Goal: Feedback & Contribution: Contribute content

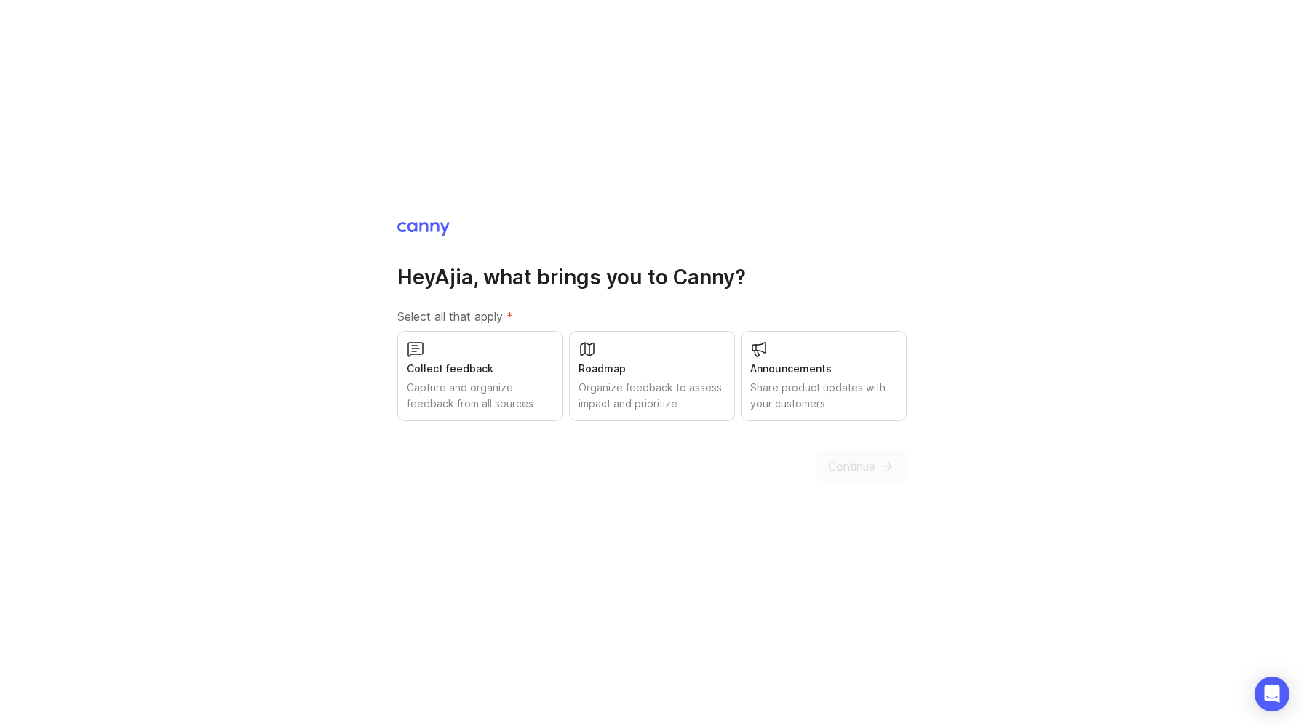
click at [453, 381] on div "Capture and organize feedback from all sources" at bounding box center [480, 396] width 147 height 32
click at [630, 386] on div "Organize feedback to assess impact and prioritize" at bounding box center [652, 396] width 147 height 32
click at [869, 395] on div "Share product updates with your customers" at bounding box center [823, 396] width 147 height 32
click at [864, 463] on span "Continue" at bounding box center [851, 466] width 47 height 17
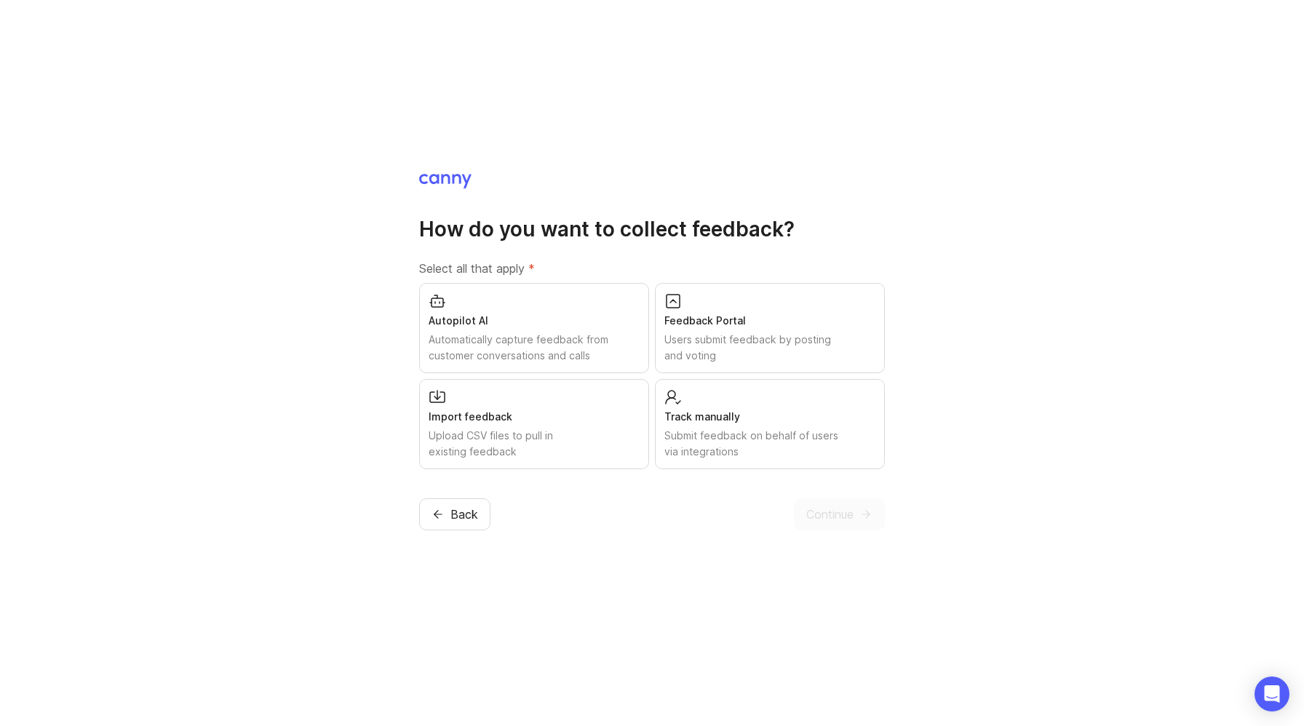
click at [472, 350] on div "Automatically capture feedback from customer conversations and calls" at bounding box center [534, 348] width 211 height 32
click at [784, 339] on div "Users submit feedback by posting and voting" at bounding box center [769, 348] width 211 height 32
click at [571, 426] on div "Import feedback Upload CSV files to pull in existing feedback" at bounding box center [534, 424] width 230 height 90
click at [817, 448] on div "Submit feedback on behalf of users via integrations" at bounding box center [769, 444] width 211 height 32
click at [840, 515] on span "Continue" at bounding box center [829, 514] width 47 height 17
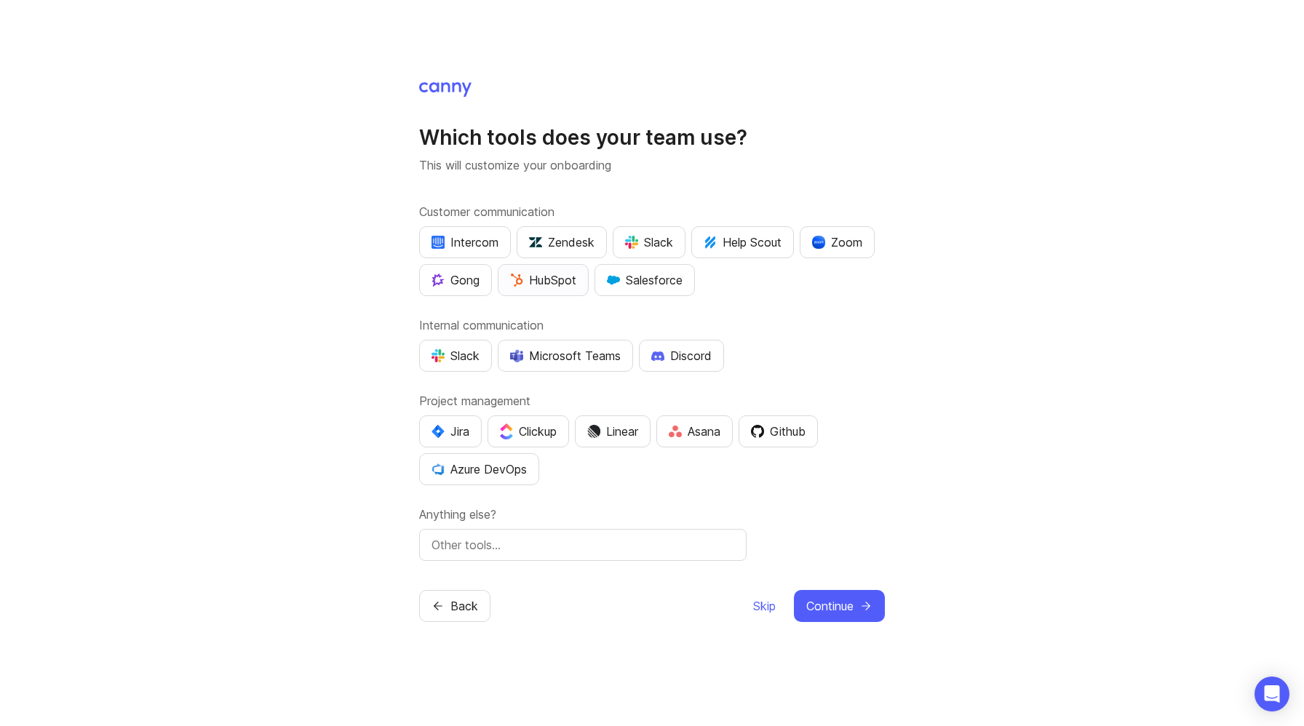
click at [549, 278] on div "HubSpot" at bounding box center [543, 279] width 66 height 17
click at [560, 235] on div "Zendesk" at bounding box center [561, 242] width 65 height 17
drag, startPoint x: 838, startPoint y: 235, endPoint x: 870, endPoint y: 264, distance: 42.7
click at [838, 234] on div "Zoom" at bounding box center [837, 242] width 50 height 17
click at [434, 356] on img "button" at bounding box center [438, 355] width 13 height 13
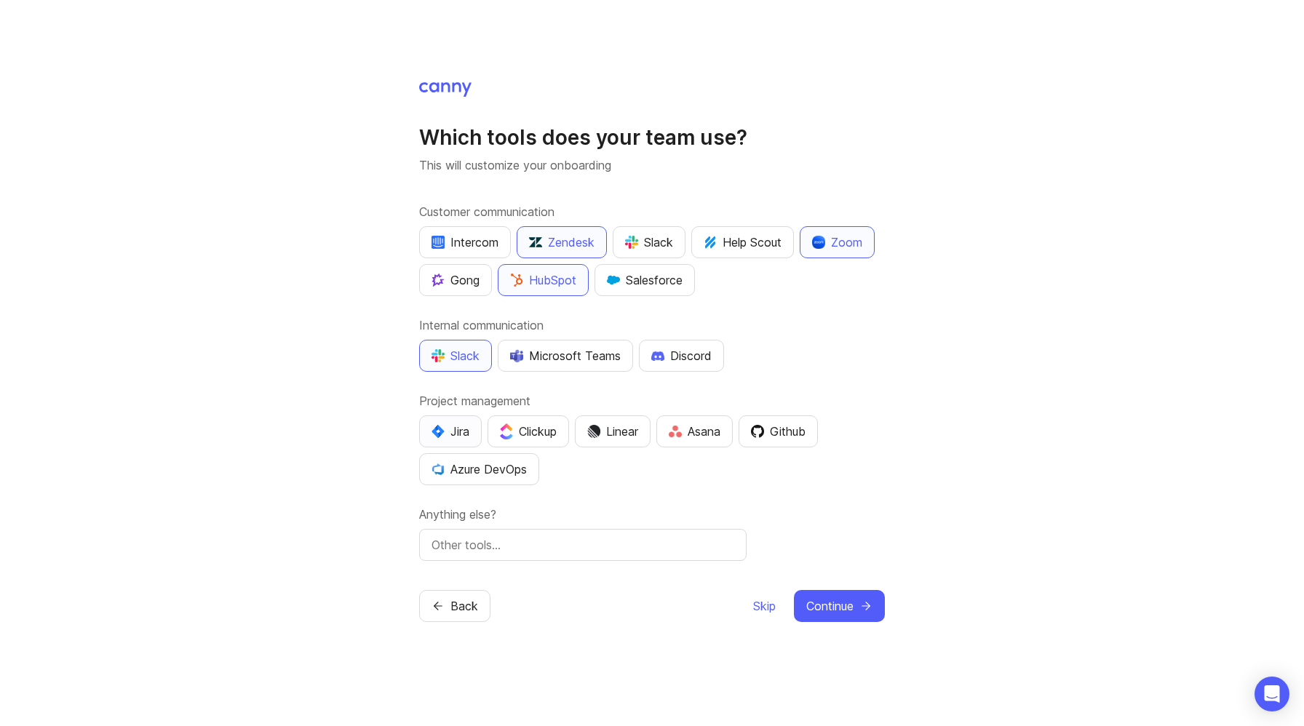
click at [469, 433] on div "Jira" at bounding box center [451, 431] width 38 height 17
click at [838, 603] on span "Continue" at bounding box center [829, 605] width 47 height 17
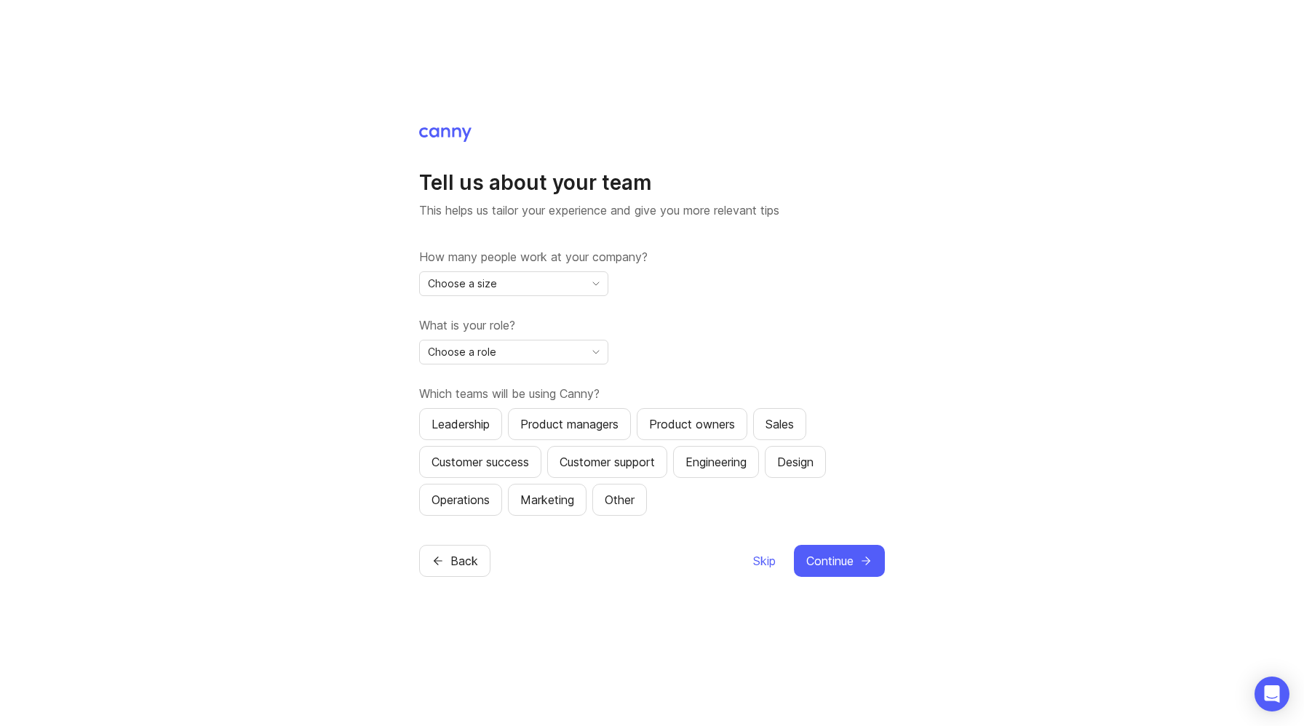
click at [528, 278] on div "Choose a size" at bounding box center [502, 283] width 164 height 23
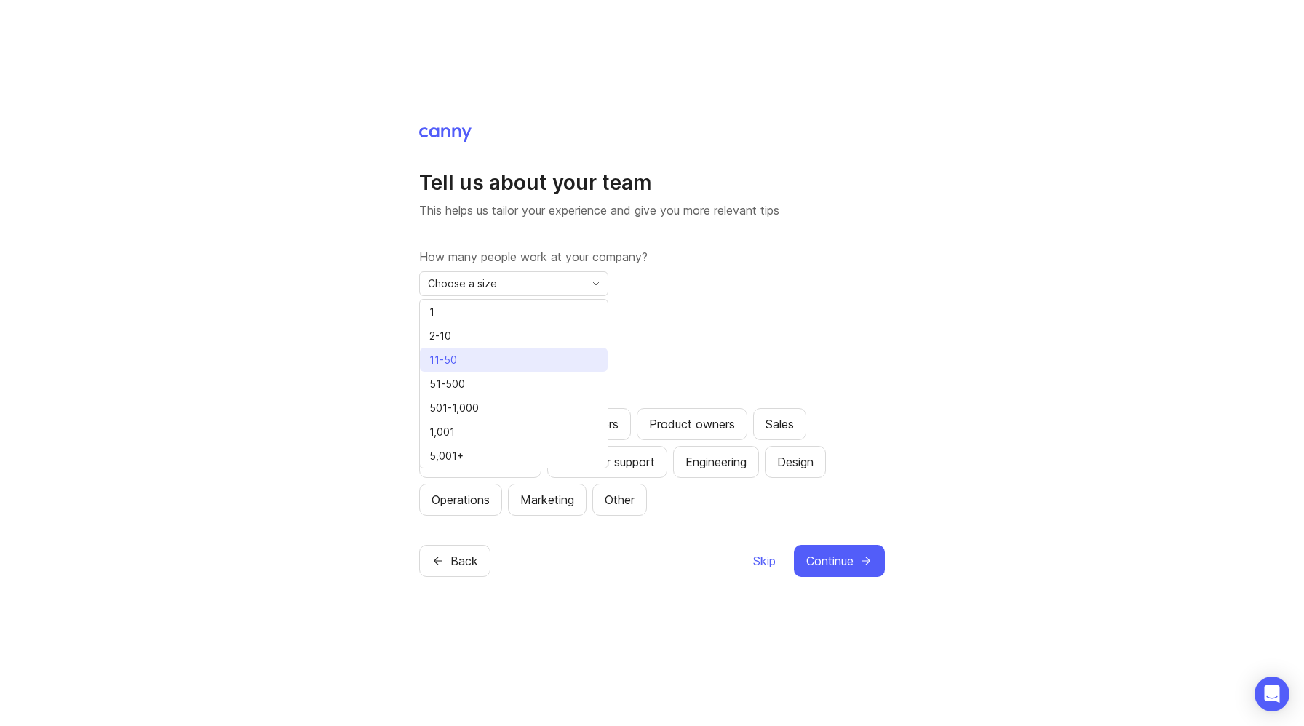
click at [498, 357] on li "11-50" at bounding box center [514, 360] width 188 height 24
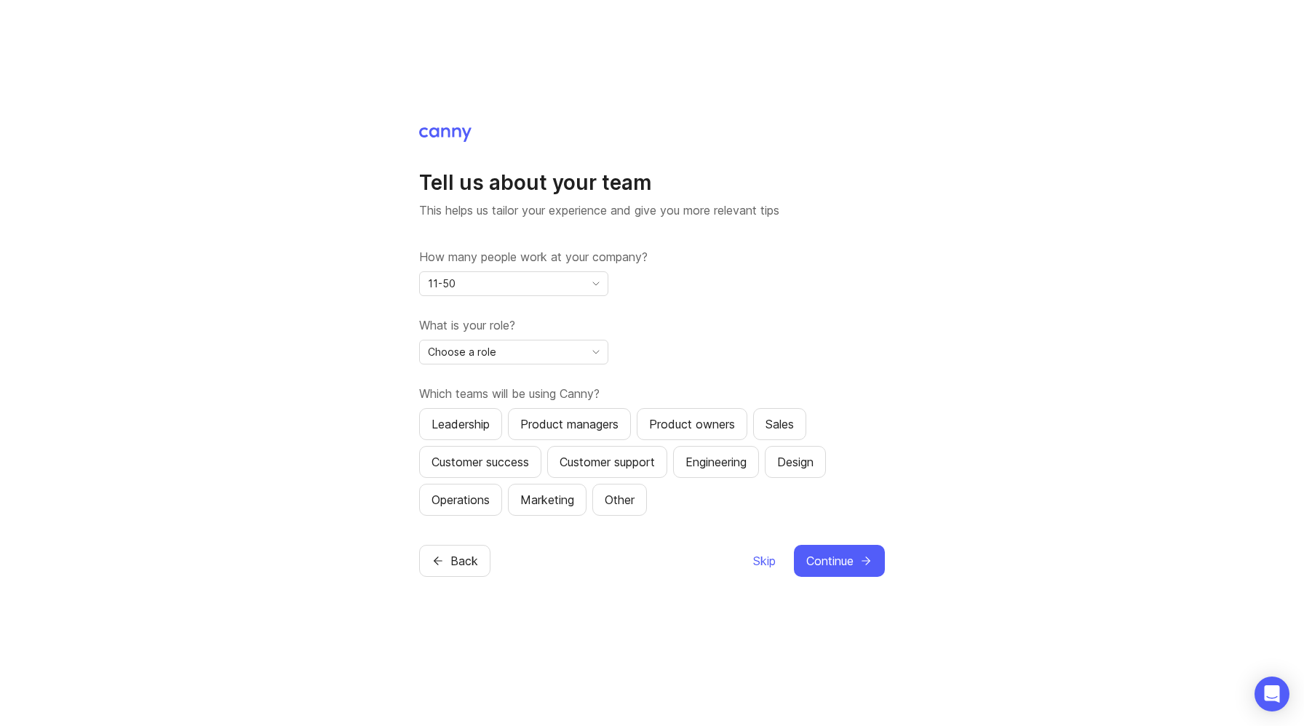
click at [563, 361] on div "Choose a role" at bounding box center [502, 352] width 164 height 23
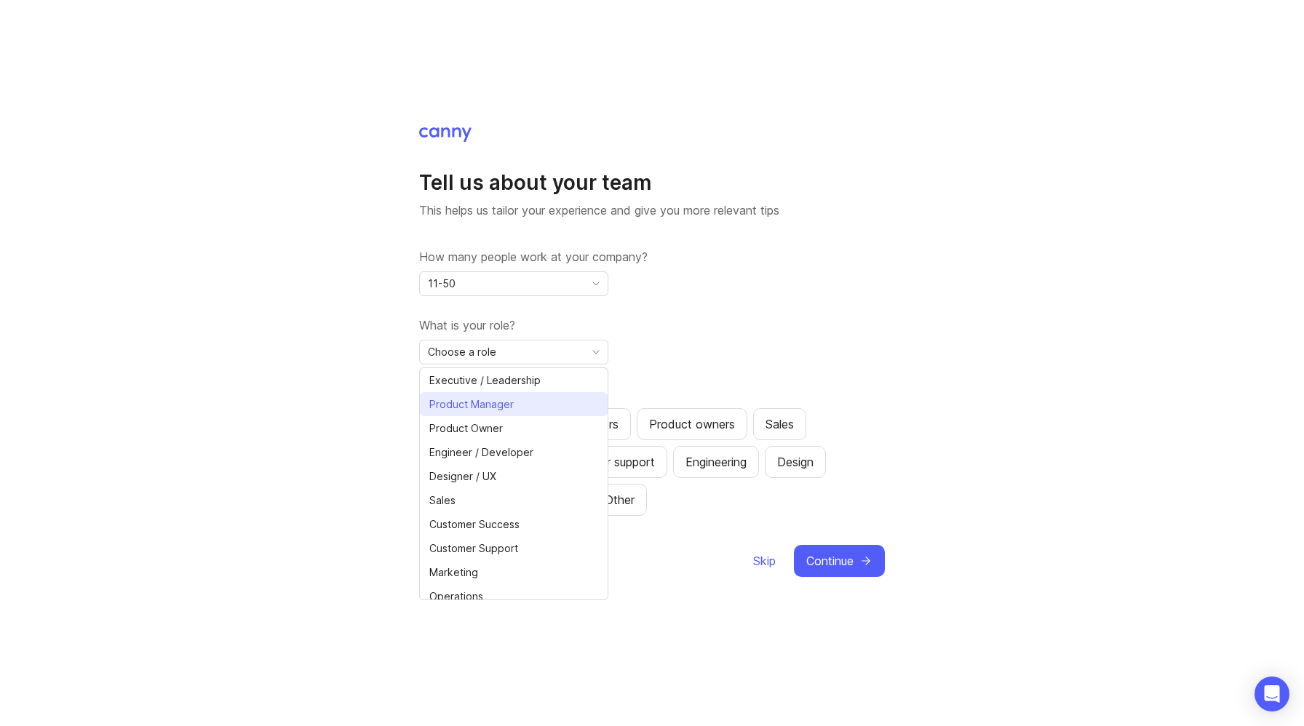
click at [550, 403] on li "Product Manager" at bounding box center [514, 404] width 188 height 24
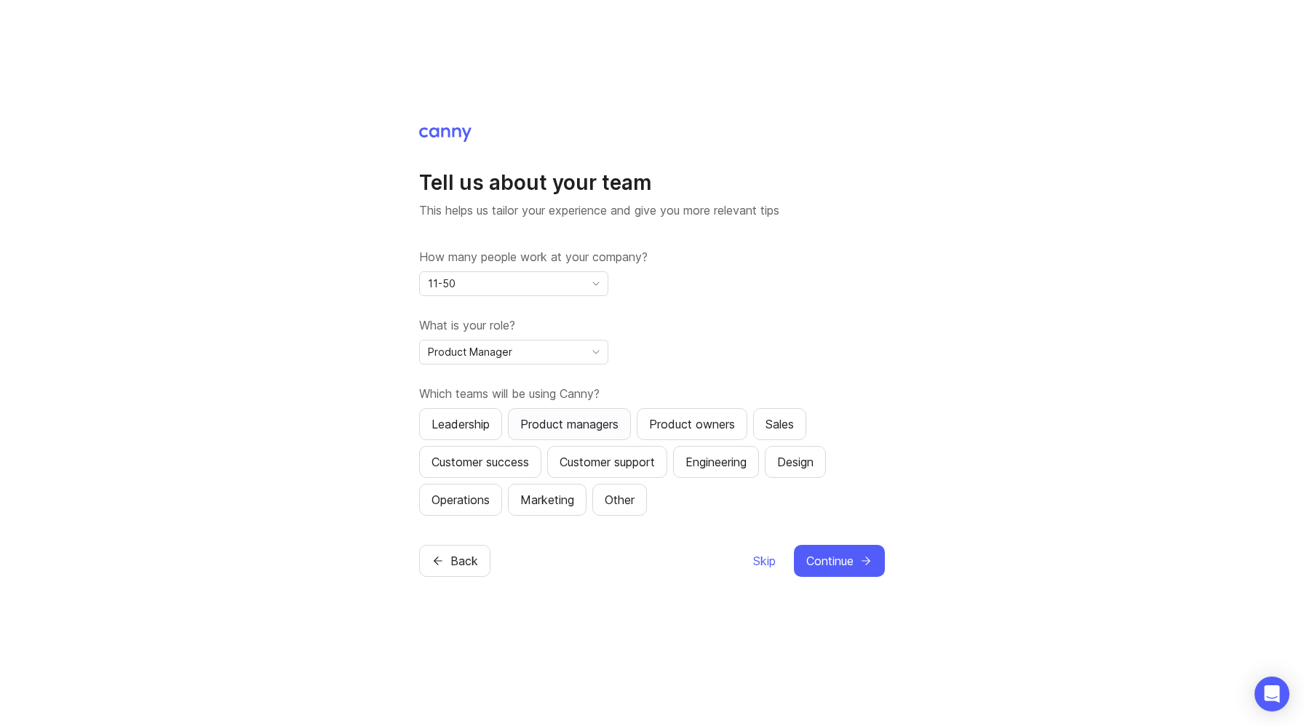
click at [557, 435] on button "Product managers" at bounding box center [569, 424] width 123 height 32
click at [496, 464] on div "Customer success" at bounding box center [481, 461] width 98 height 17
click at [855, 570] on button "Continue" at bounding box center [839, 561] width 91 height 32
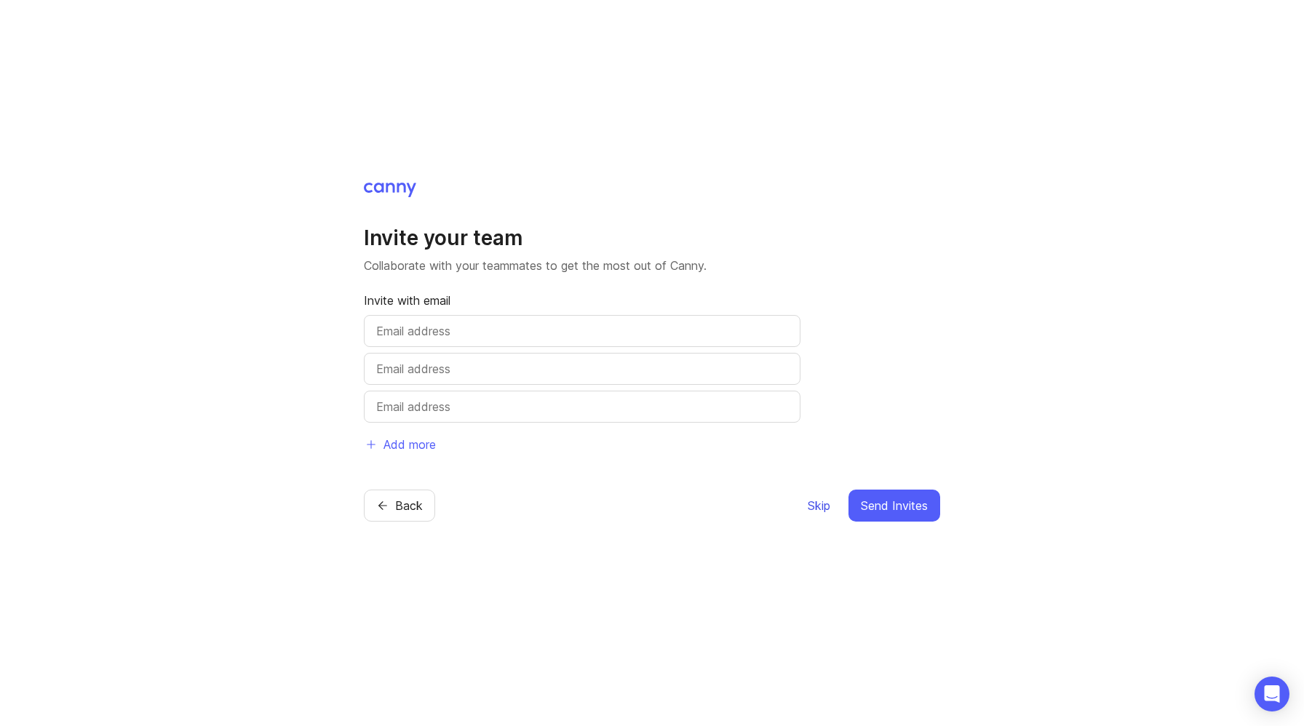
click at [815, 514] on button "Skip" at bounding box center [819, 506] width 24 height 32
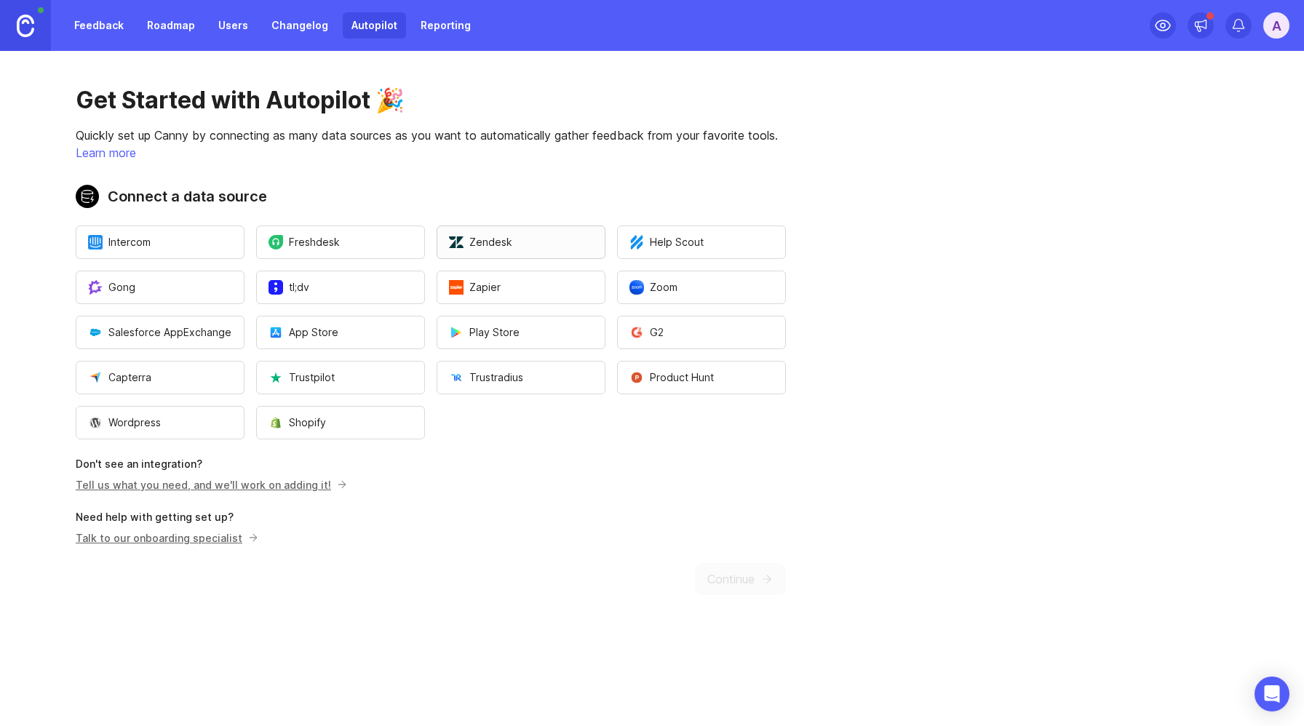
click at [490, 242] on span "Zendesk" at bounding box center [480, 242] width 63 height 15
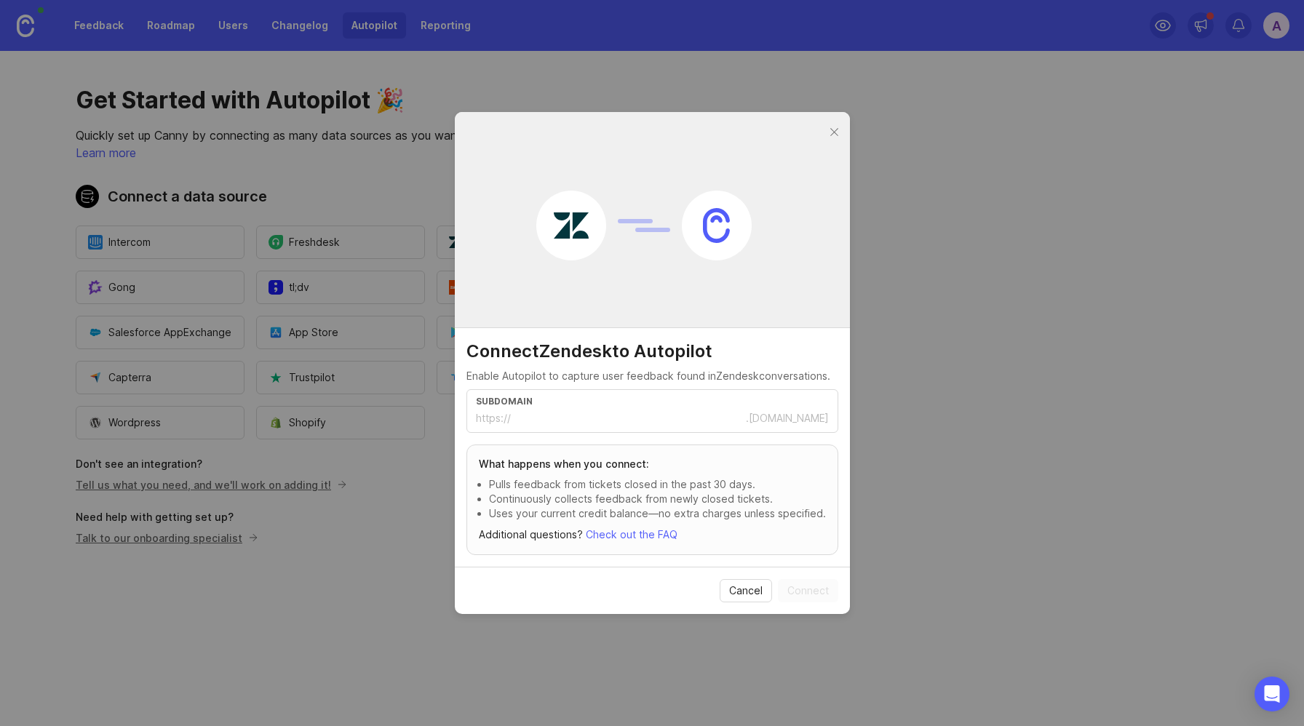
click at [538, 418] on input "text" at bounding box center [628, 418] width 235 height 16
type input "maidcentral"
click at [810, 586] on span "Connect" at bounding box center [807, 591] width 41 height 15
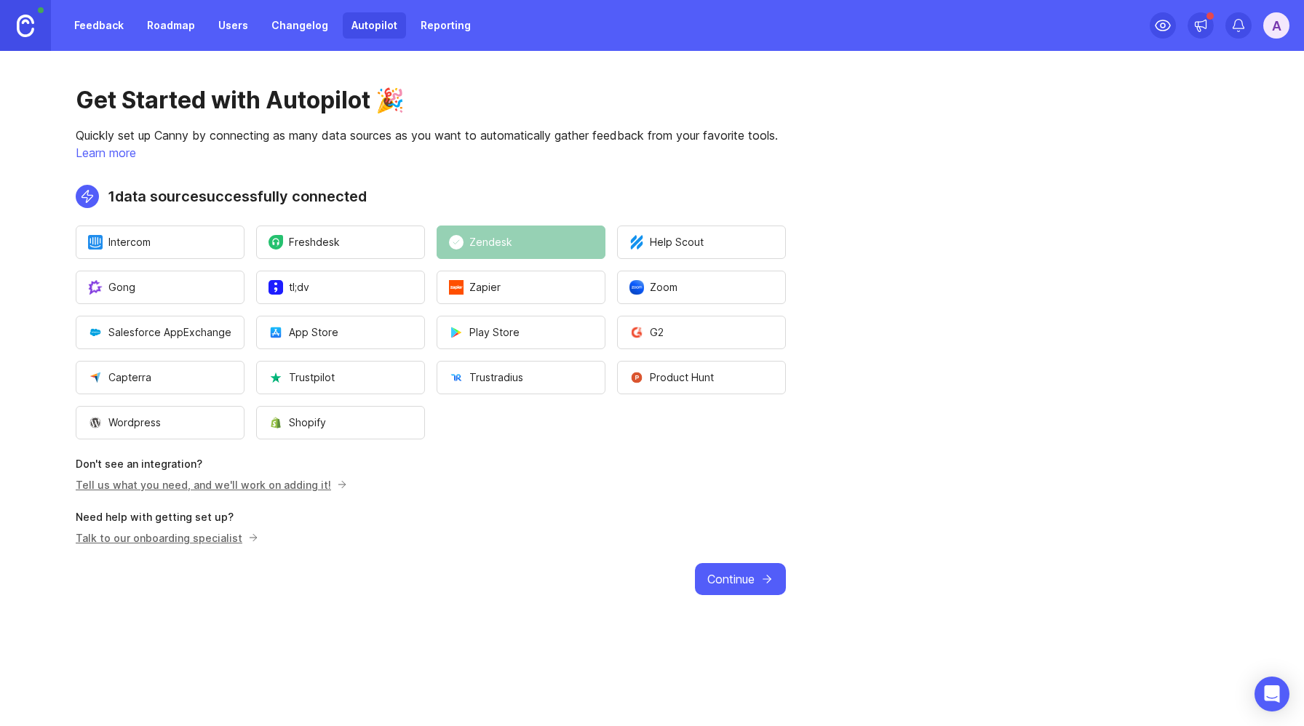
click at [737, 576] on span "Continue" at bounding box center [730, 578] width 47 height 17
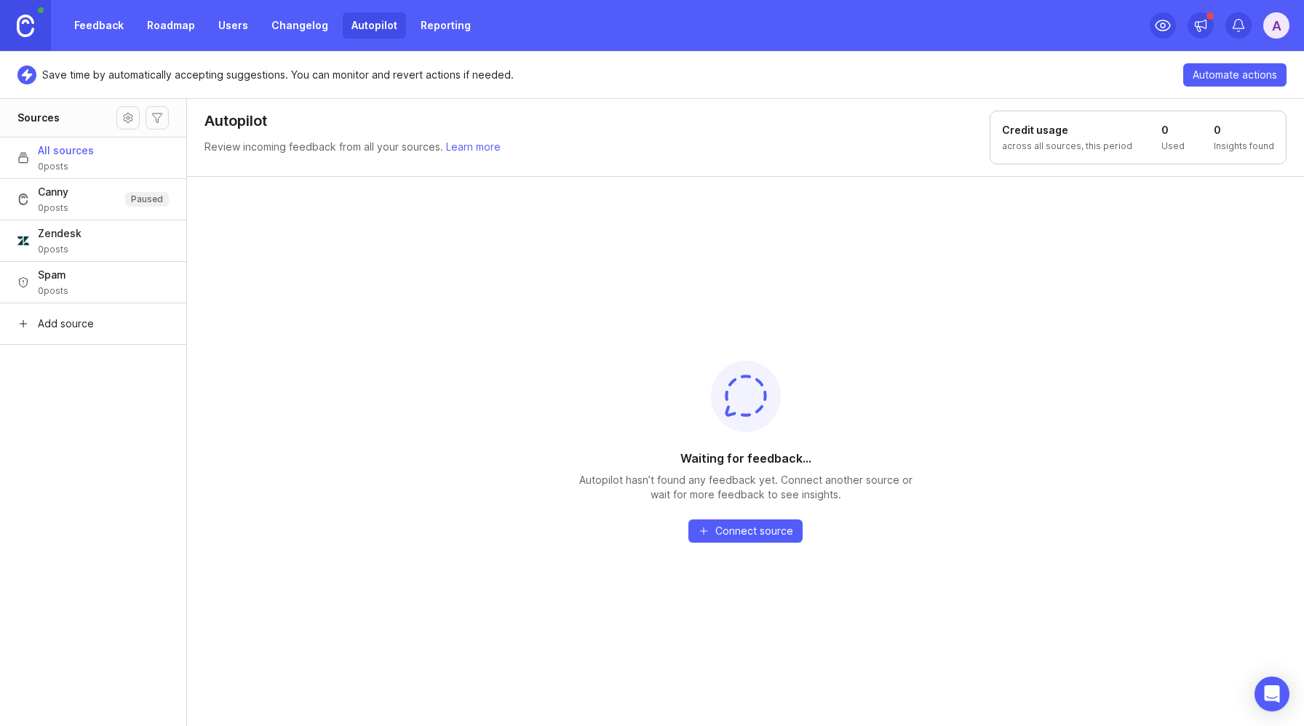
click at [93, 25] on link "Feedback" at bounding box center [98, 25] width 67 height 26
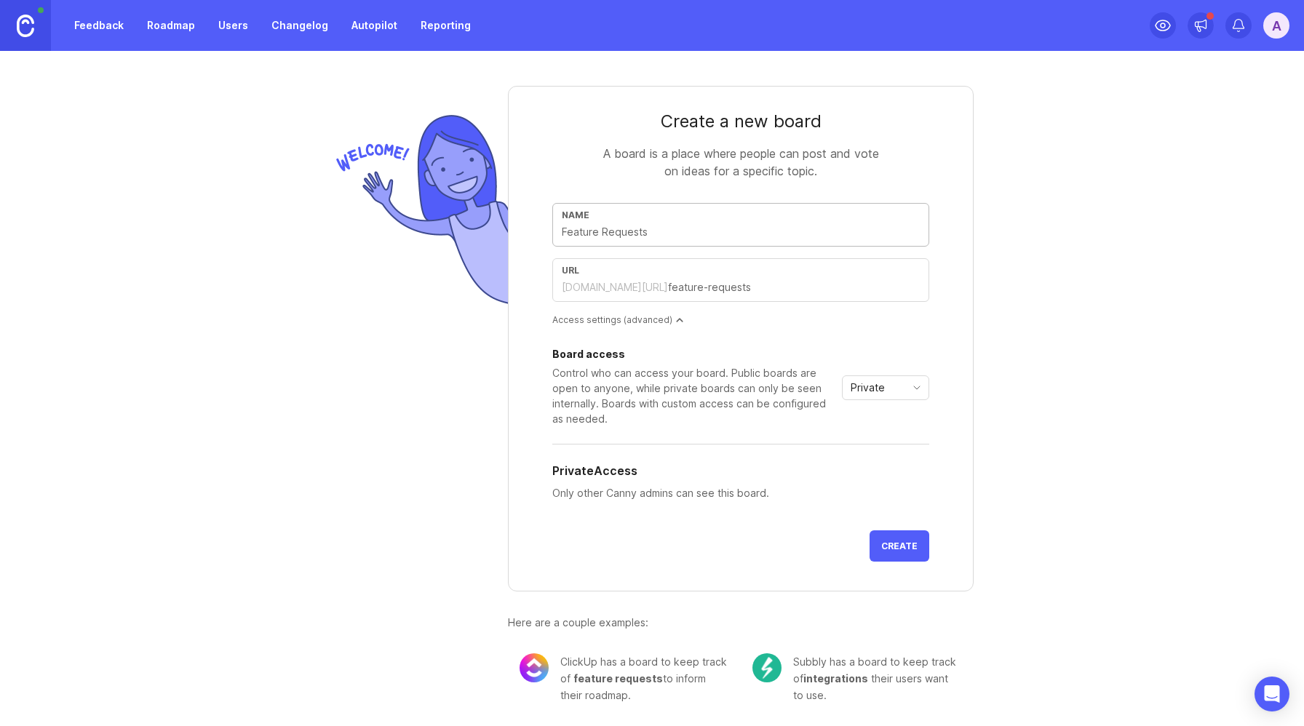
type input "I"
type input "i"
type input "Id"
type input "id"
type input "Ide"
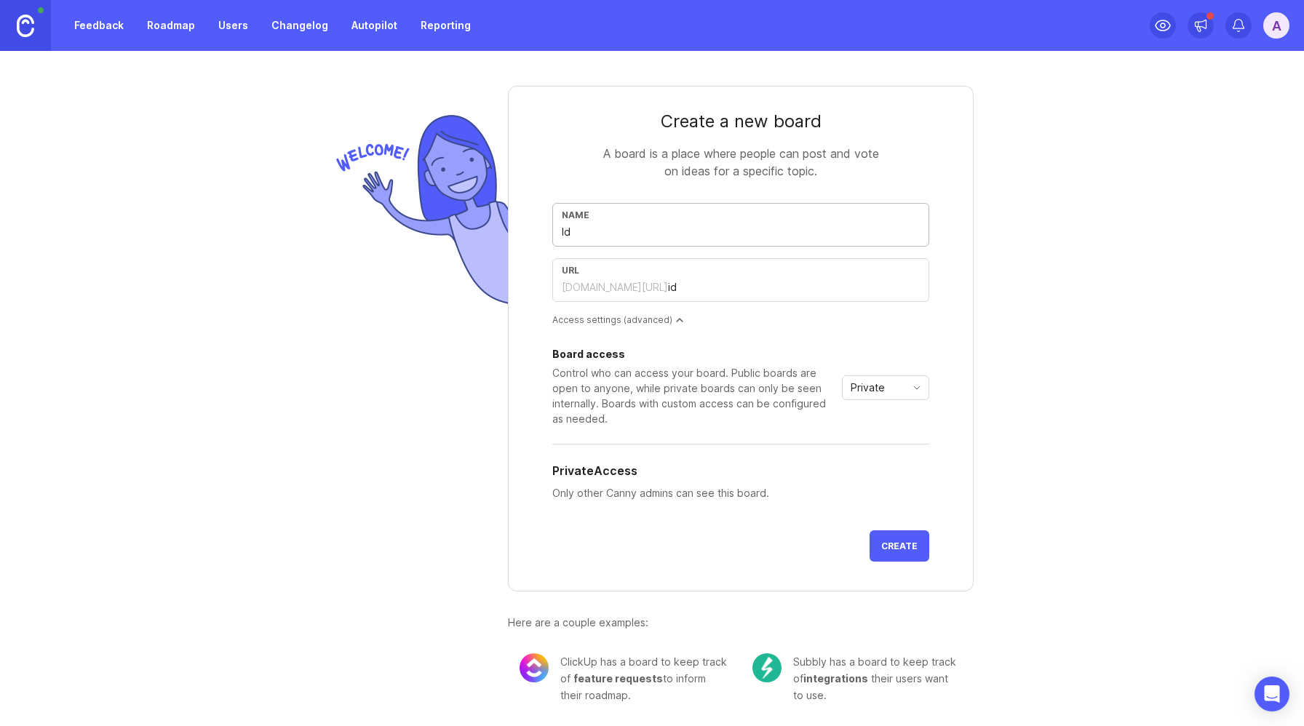
type input "ide"
type input "Idea"
type input "idea"
type input "Ideas"
type input "ideas"
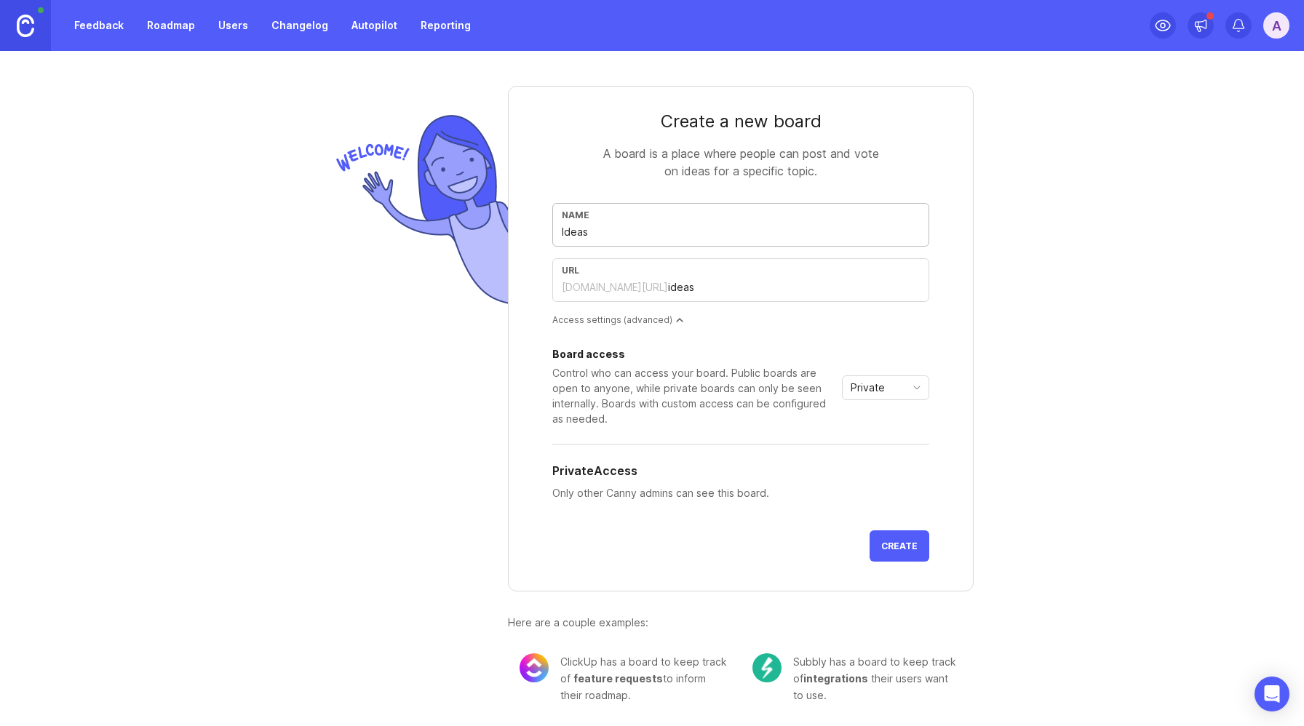
type input "Ideas P"
type input "ideas-p"
type input "Ideas Po"
type input "ideas-po"
type input "Ideas Por"
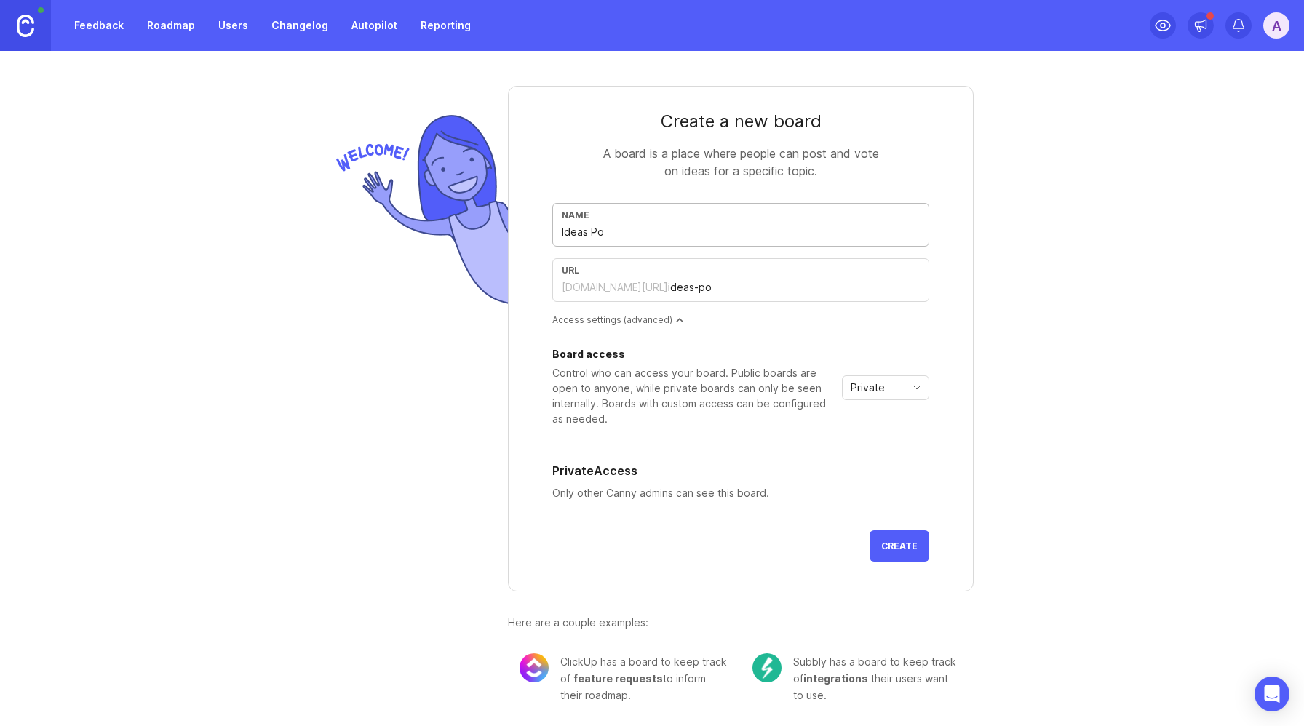
type input "ideas-por"
type input "Ideas Port"
type input "ideas-port"
type input "Ideas Porta"
type input "ideas-porta"
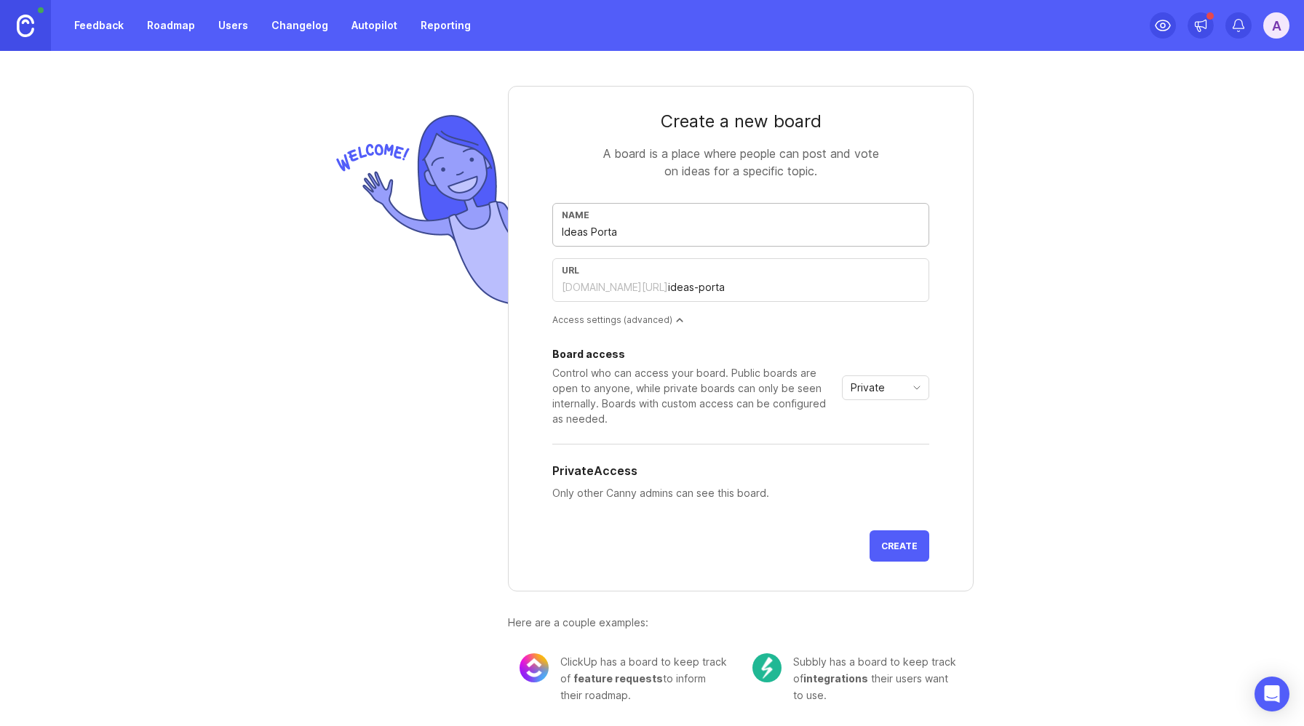
type input "Ideas Portal"
type input "ideas-portal"
type input "Ideas Portal"
click at [905, 394] on span "toggle menu" at bounding box center [916, 388] width 23 height 16
click at [872, 440] on span "Public" at bounding box center [861, 440] width 29 height 16
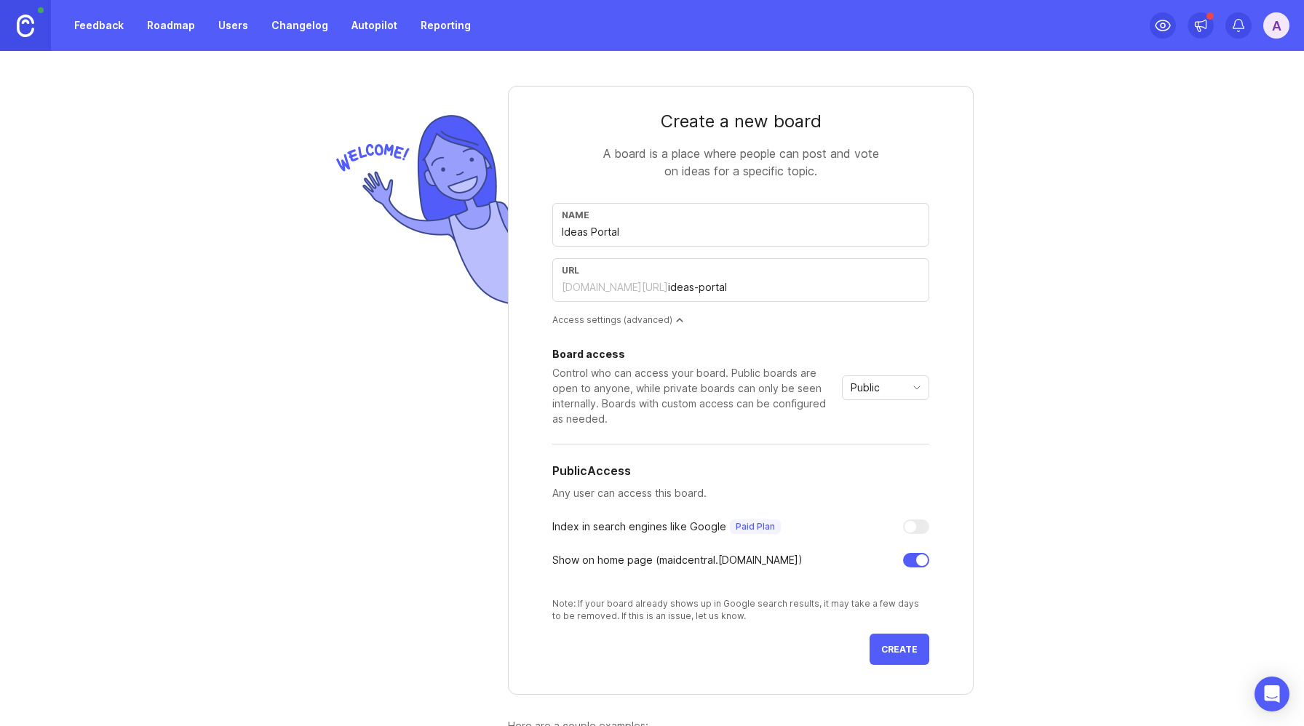
click at [887, 656] on button "Create" at bounding box center [900, 649] width 60 height 31
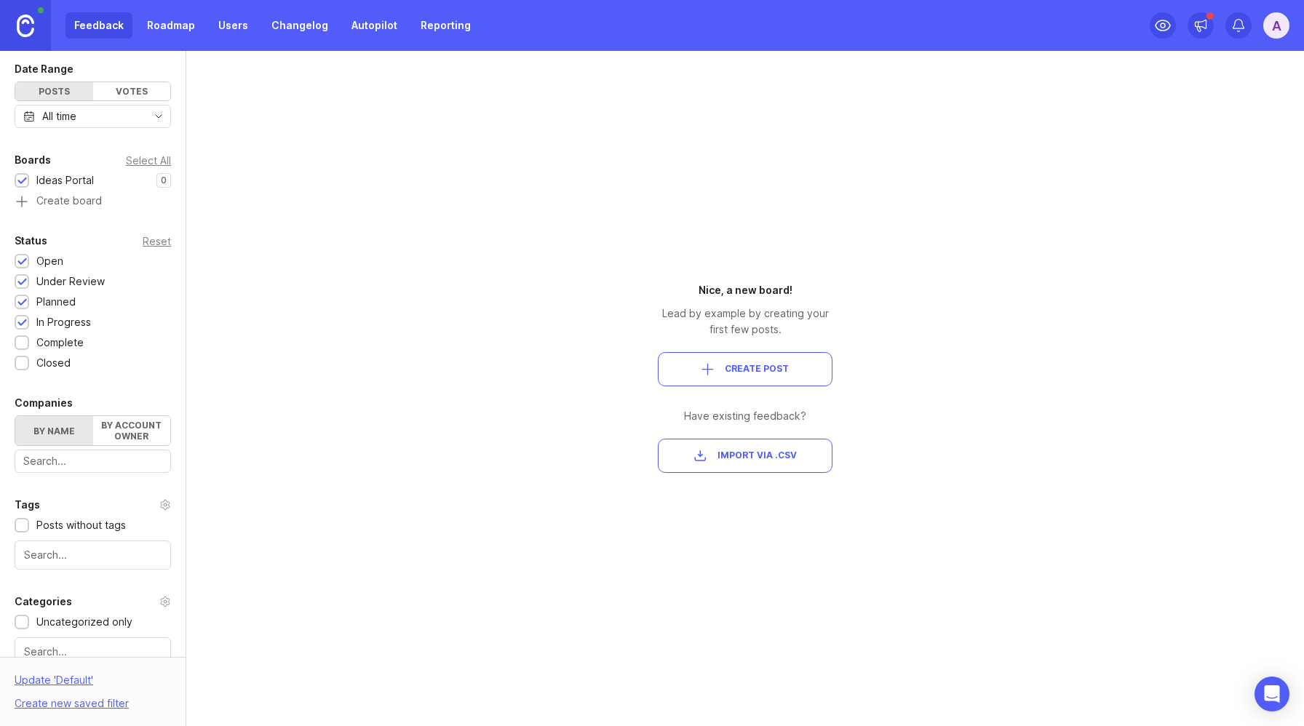
scroll to position [119, 0]
click at [747, 453] on span "Import via .csv" at bounding box center [756, 456] width 79 height 12
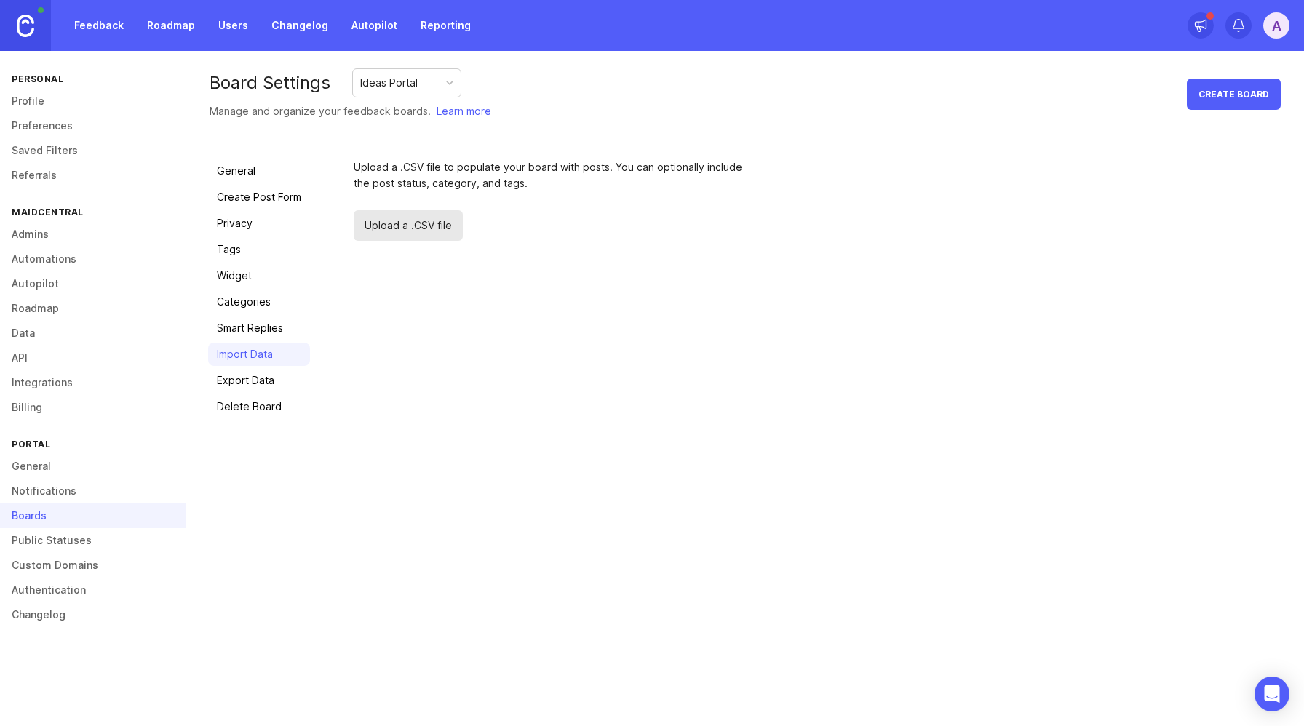
click at [433, 224] on span "Upload a .CSV file" at bounding box center [408, 225] width 109 height 31
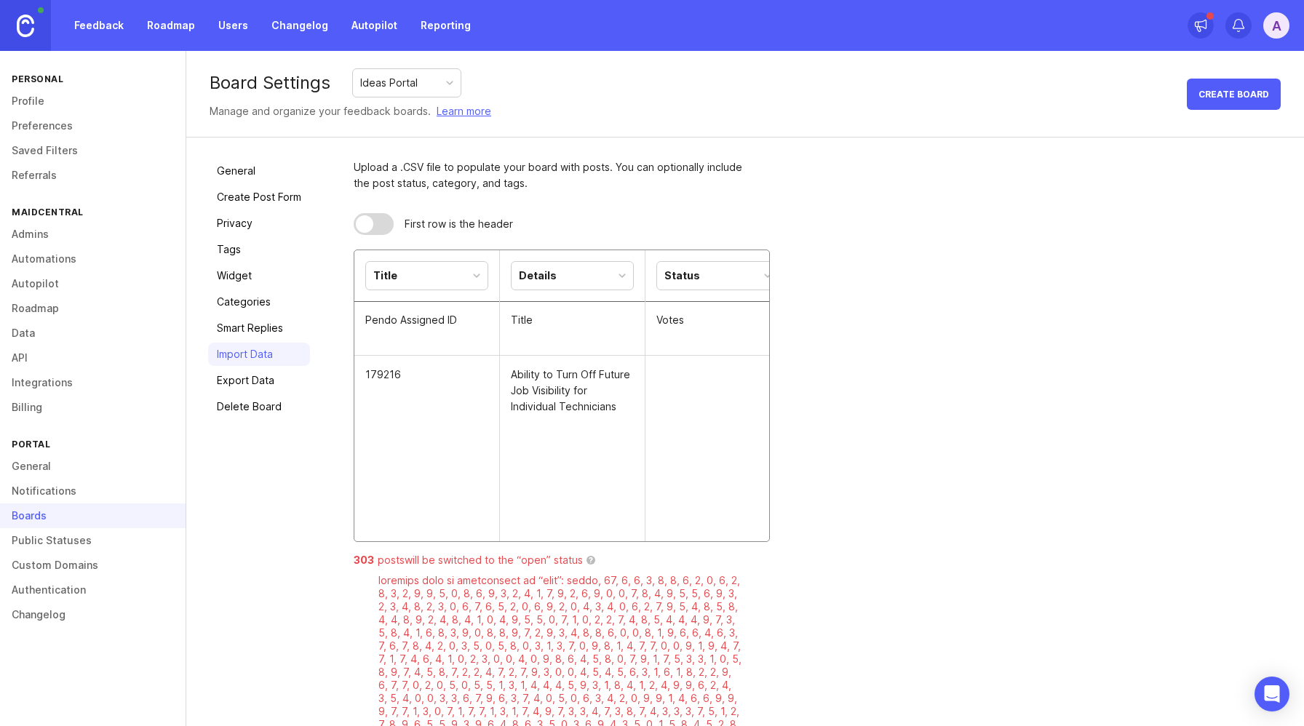
click at [461, 275] on div "Title" at bounding box center [427, 276] width 122 height 28
click at [568, 279] on div "Details" at bounding box center [573, 276] width 122 height 28
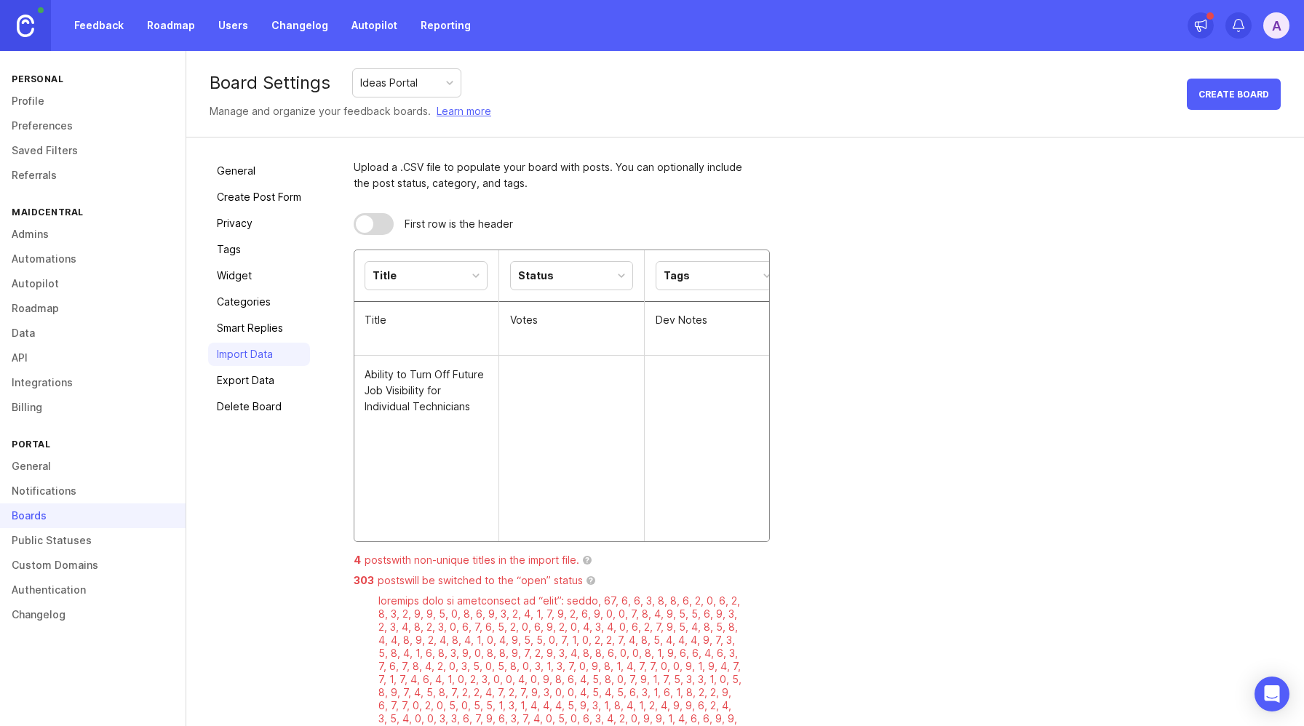
scroll to position [0, 127]
click at [588, 280] on div "Status" at bounding box center [591, 276] width 122 height 28
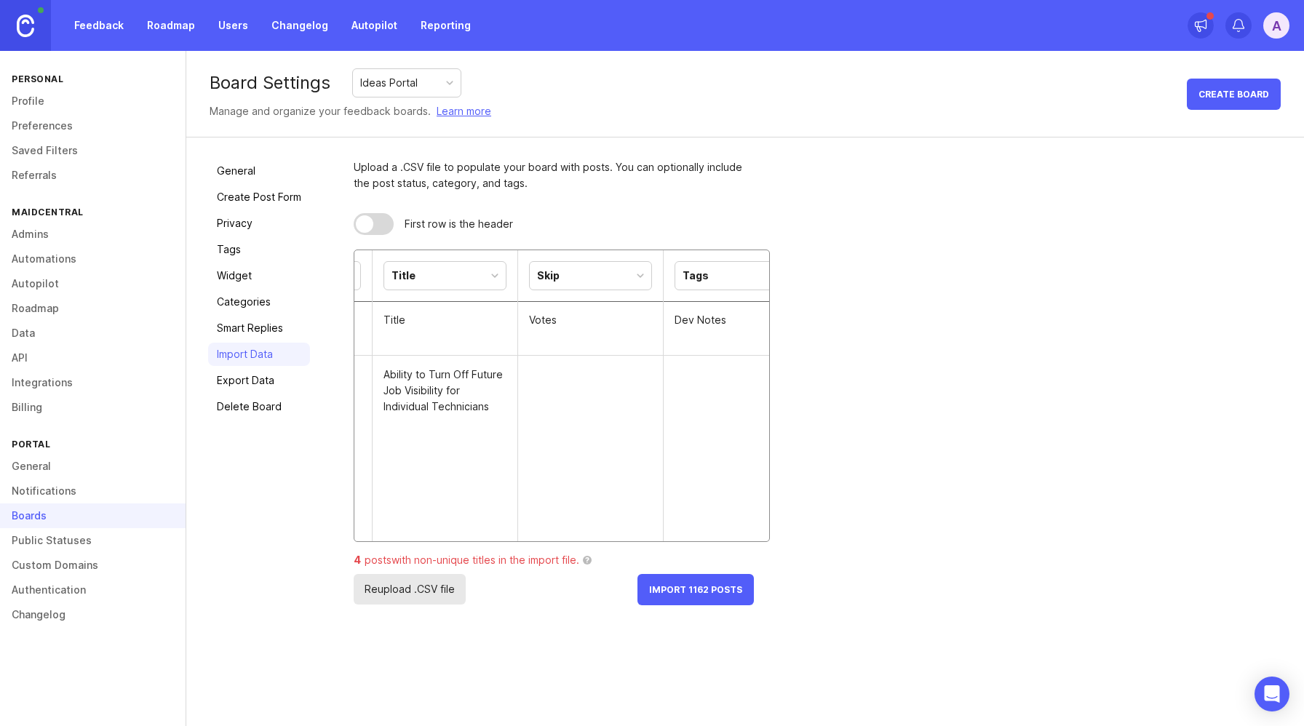
click at [707, 277] on div "Tags" at bounding box center [736, 276] width 122 height 28
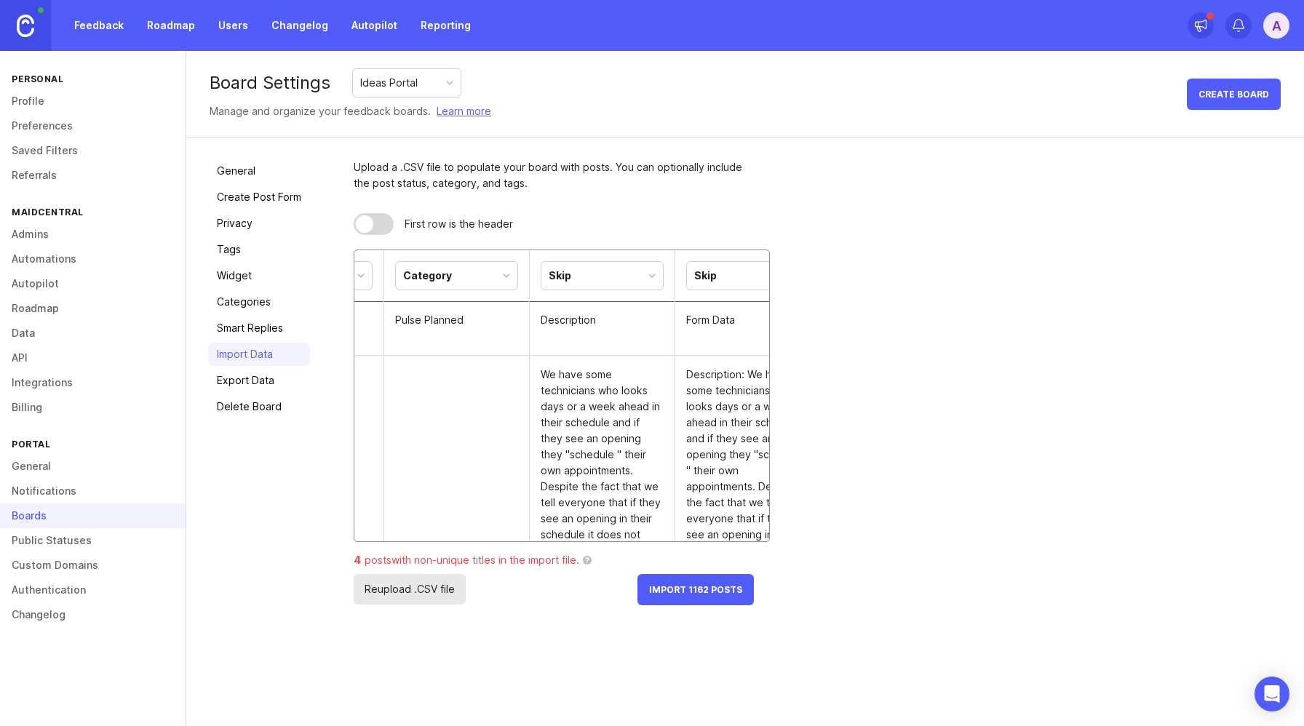
scroll to position [0, 477]
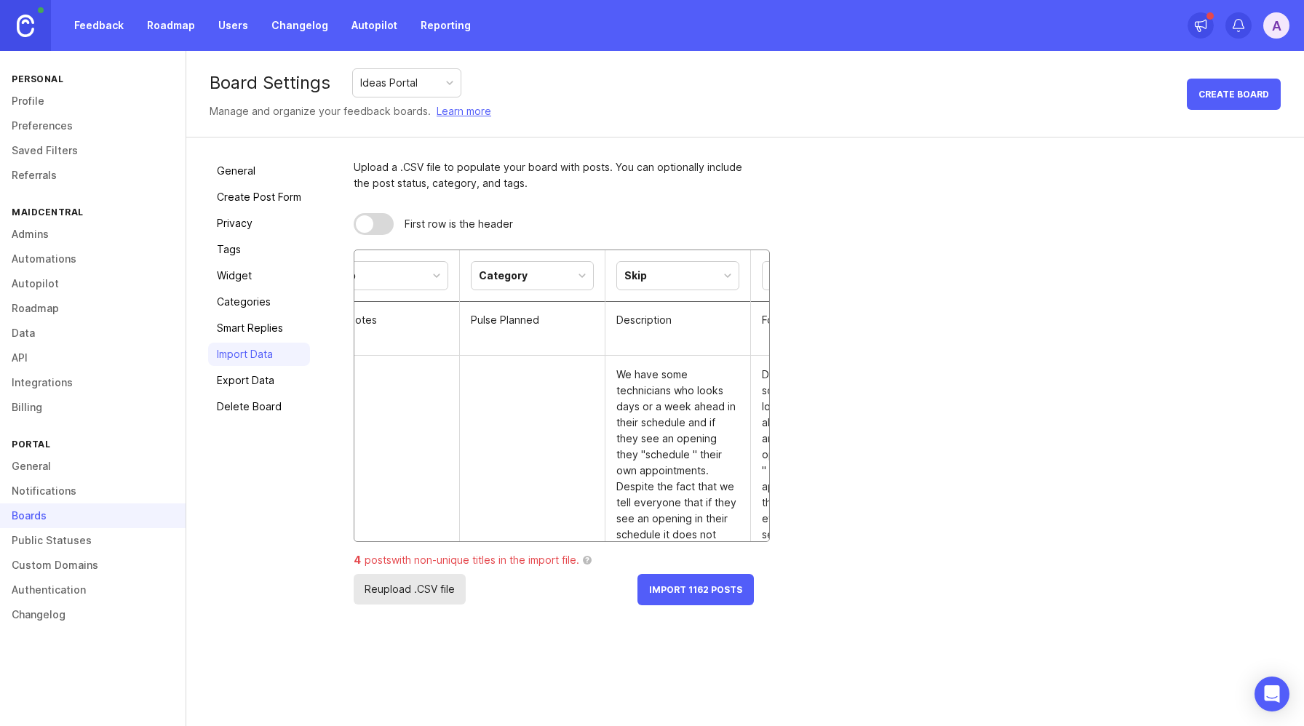
click at [502, 277] on div "Category" at bounding box center [503, 276] width 49 height 16
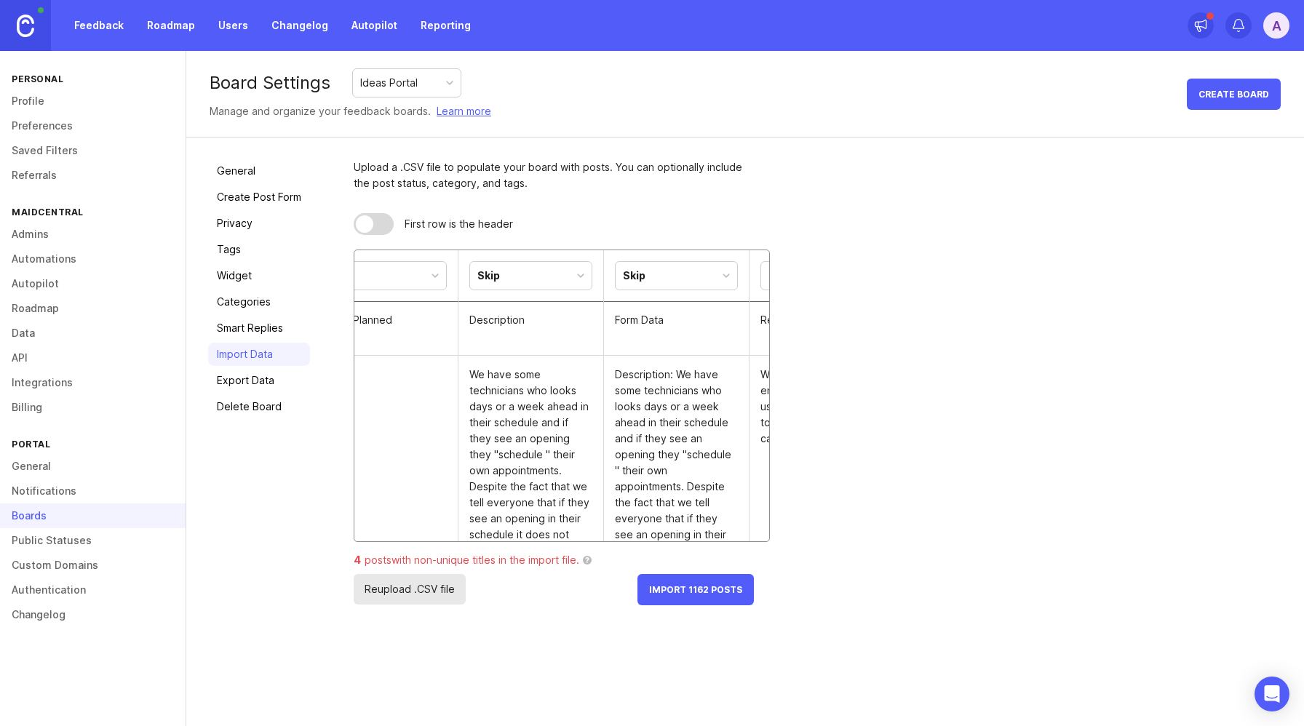
scroll to position [0, 661]
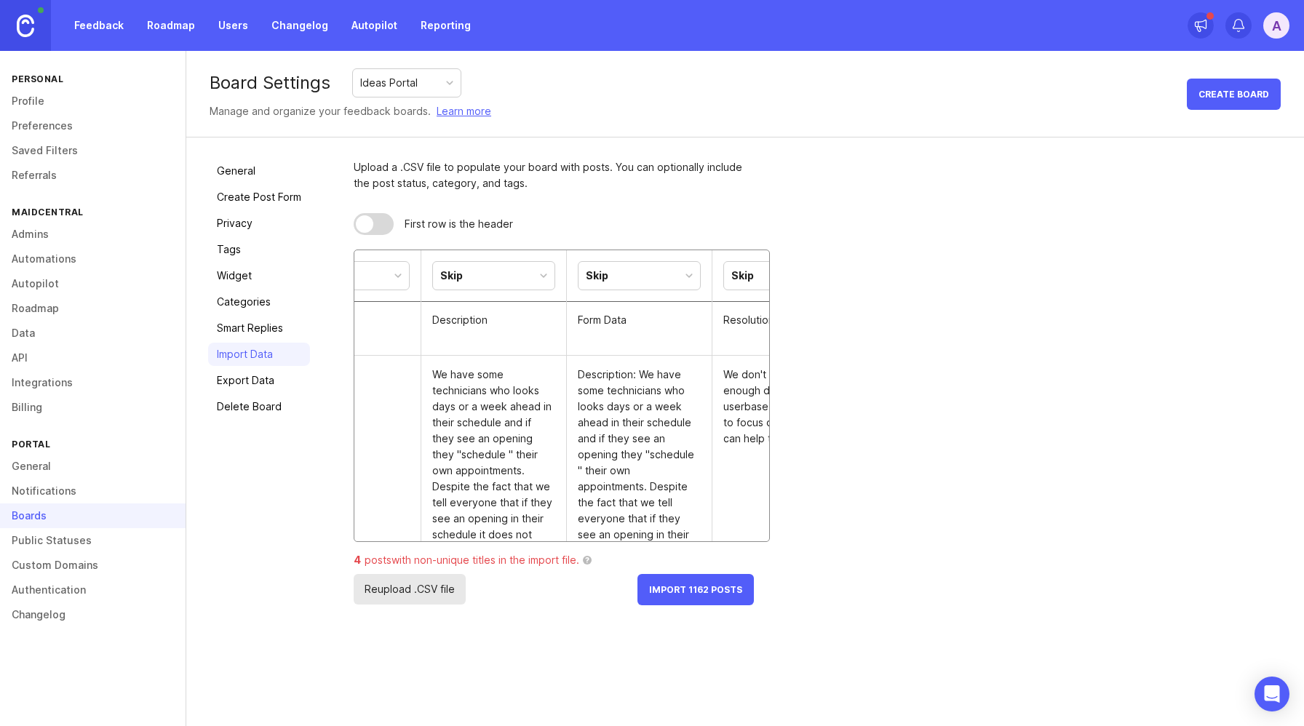
click at [491, 271] on div "Skip" at bounding box center [494, 276] width 122 height 28
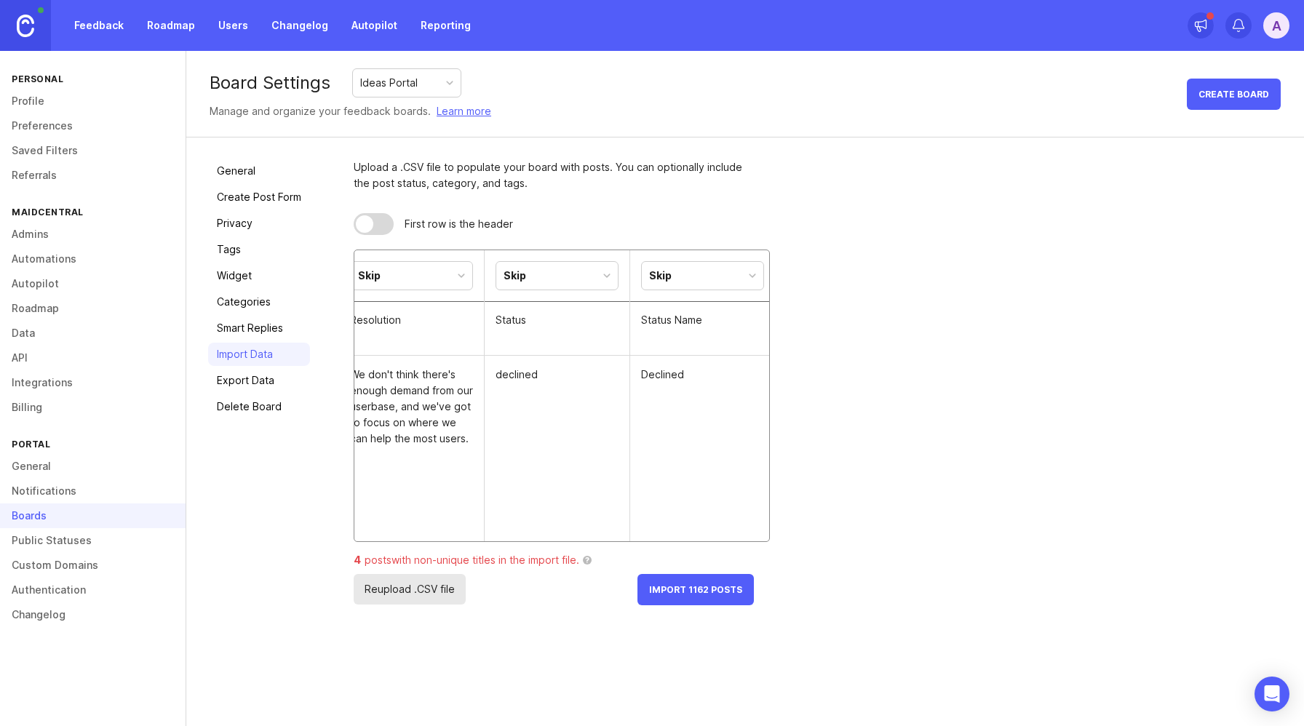
scroll to position [0, 1053]
click at [539, 275] on div "Skip" at bounding box center [538, 276] width 122 height 28
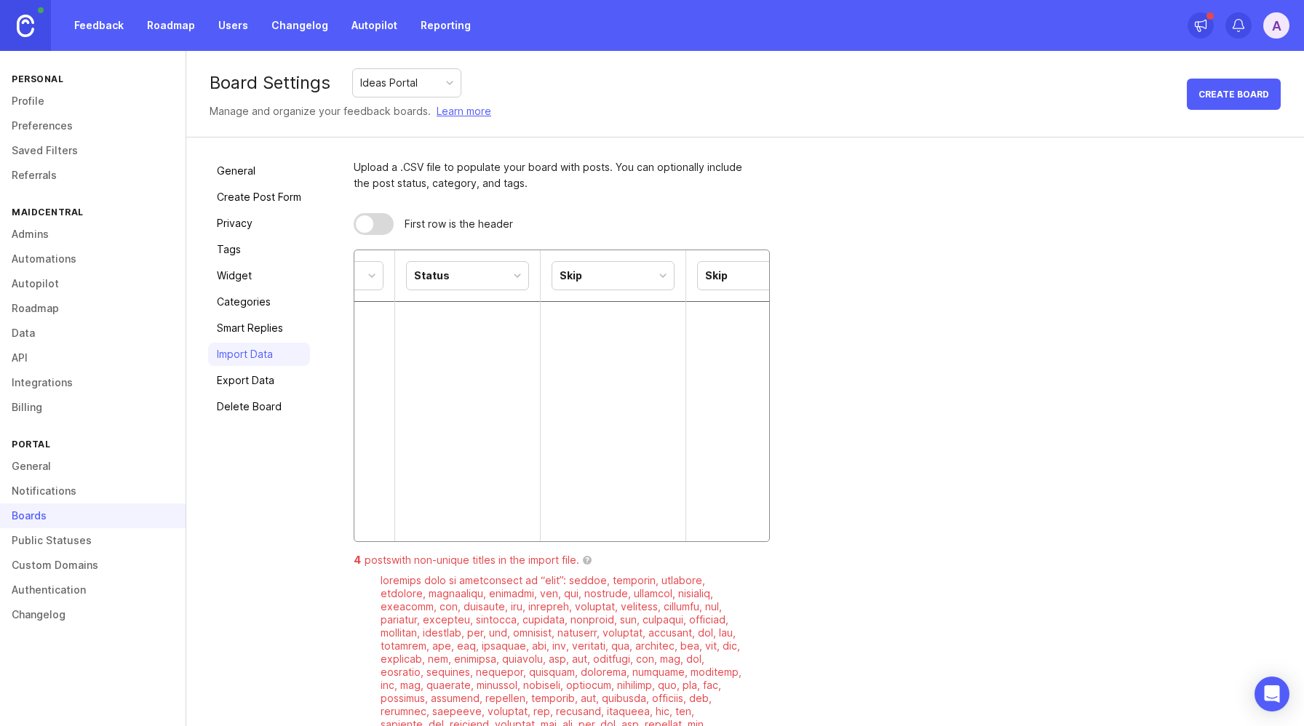
scroll to position [0, 0]
click at [497, 277] on div "Status" at bounding box center [468, 276] width 122 height 28
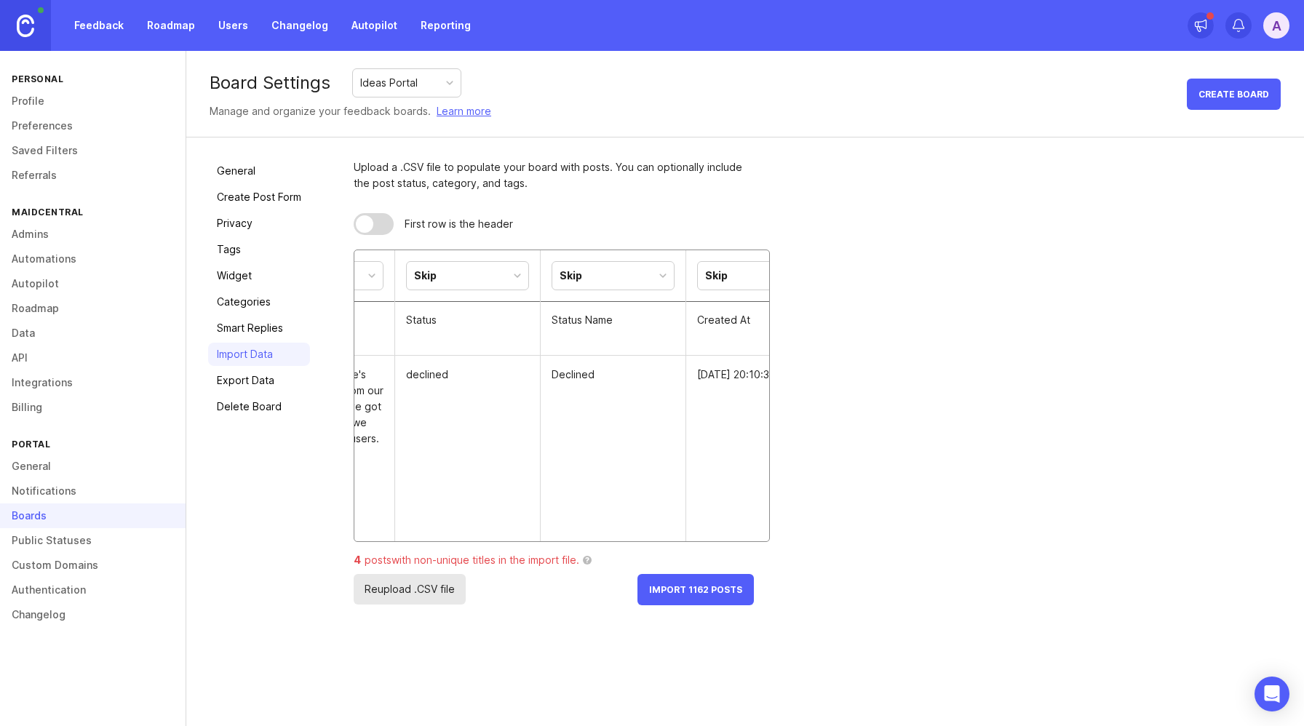
click at [592, 279] on div "Skip" at bounding box center [613, 276] width 122 height 28
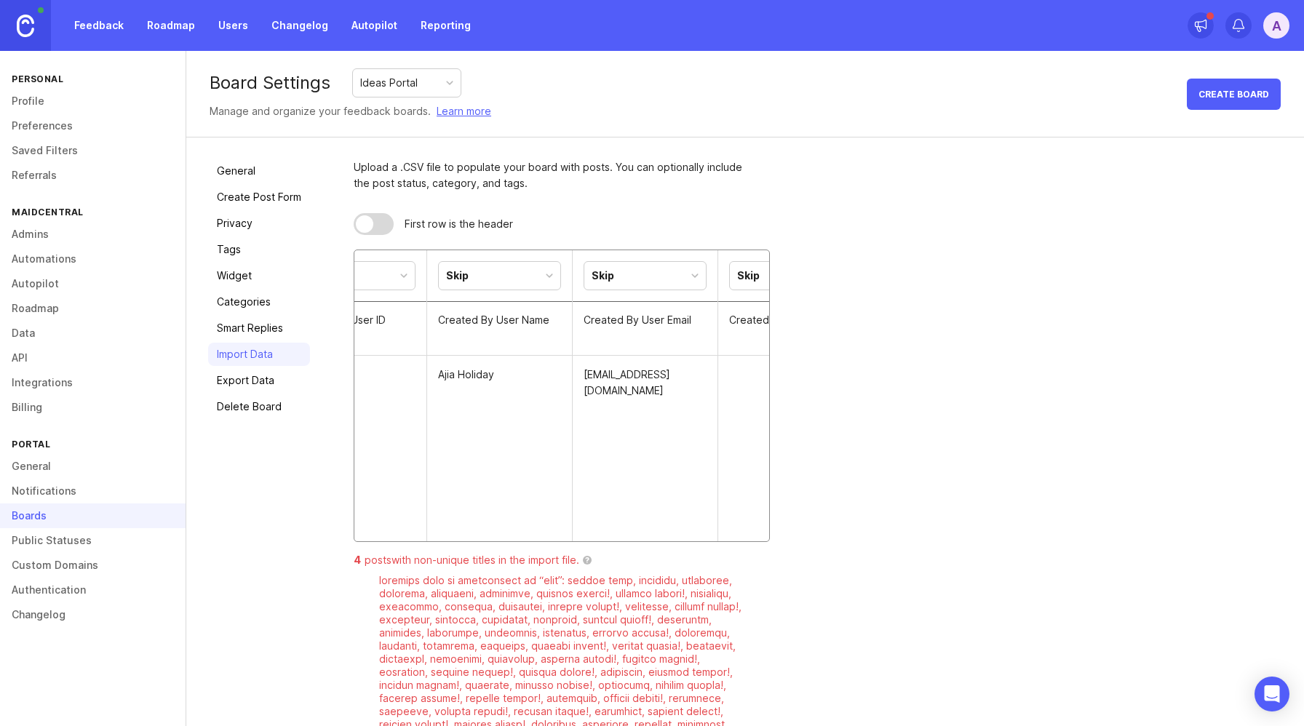
scroll to position [0, 2857]
click at [514, 275] on div "Skip" at bounding box center [481, 276] width 122 height 28
click at [702, 442] on td at bounding box center [772, 607] width 146 height 503
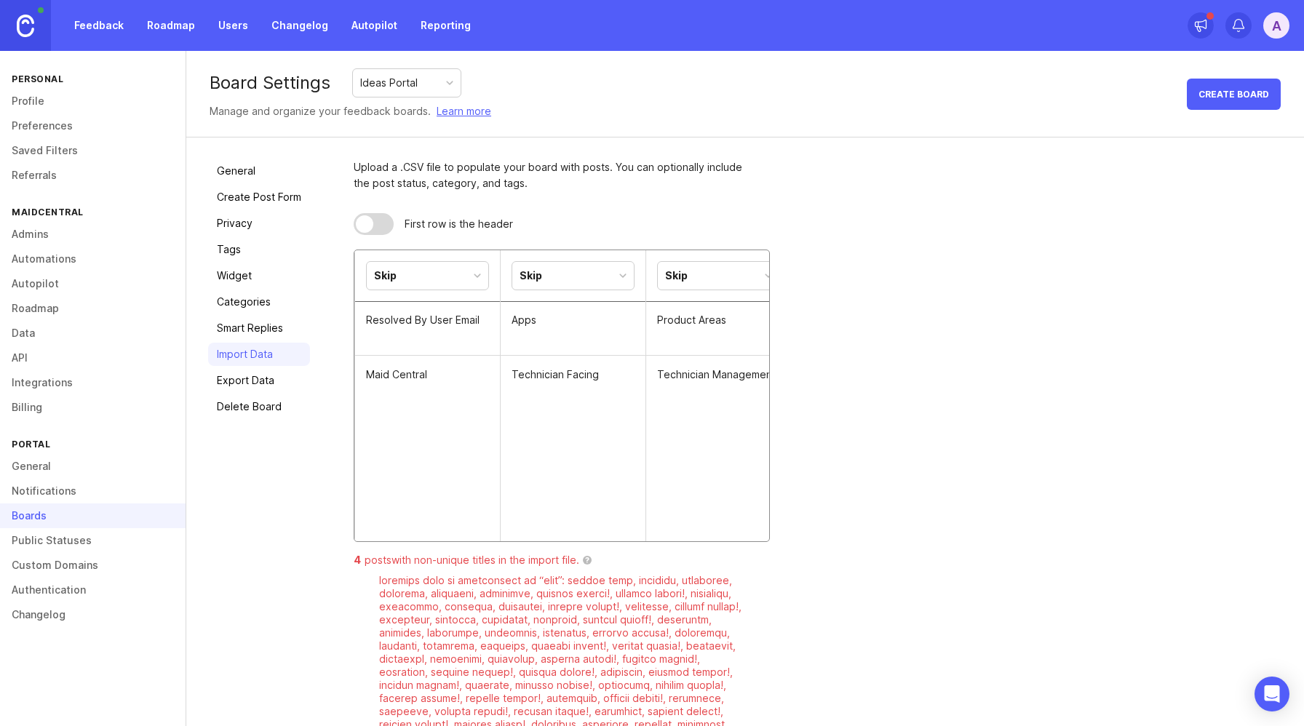
scroll to position [0, 4807]
click at [661, 273] on div "Skip" at bounding box center [671, 276] width 23 height 16
click at [378, 226] on div at bounding box center [374, 224] width 40 height 22
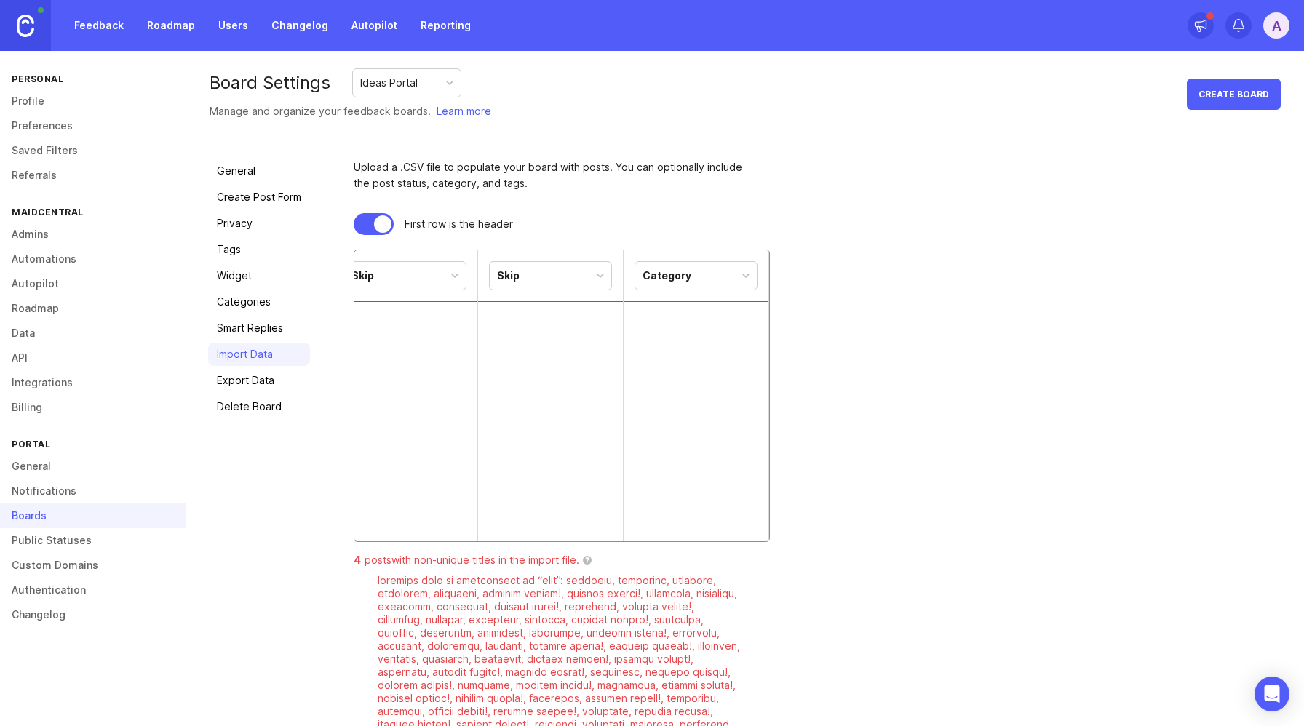
scroll to position [0, 0]
click at [380, 223] on div at bounding box center [382, 223] width 17 height 17
click at [372, 227] on div at bounding box center [364, 223] width 17 height 17
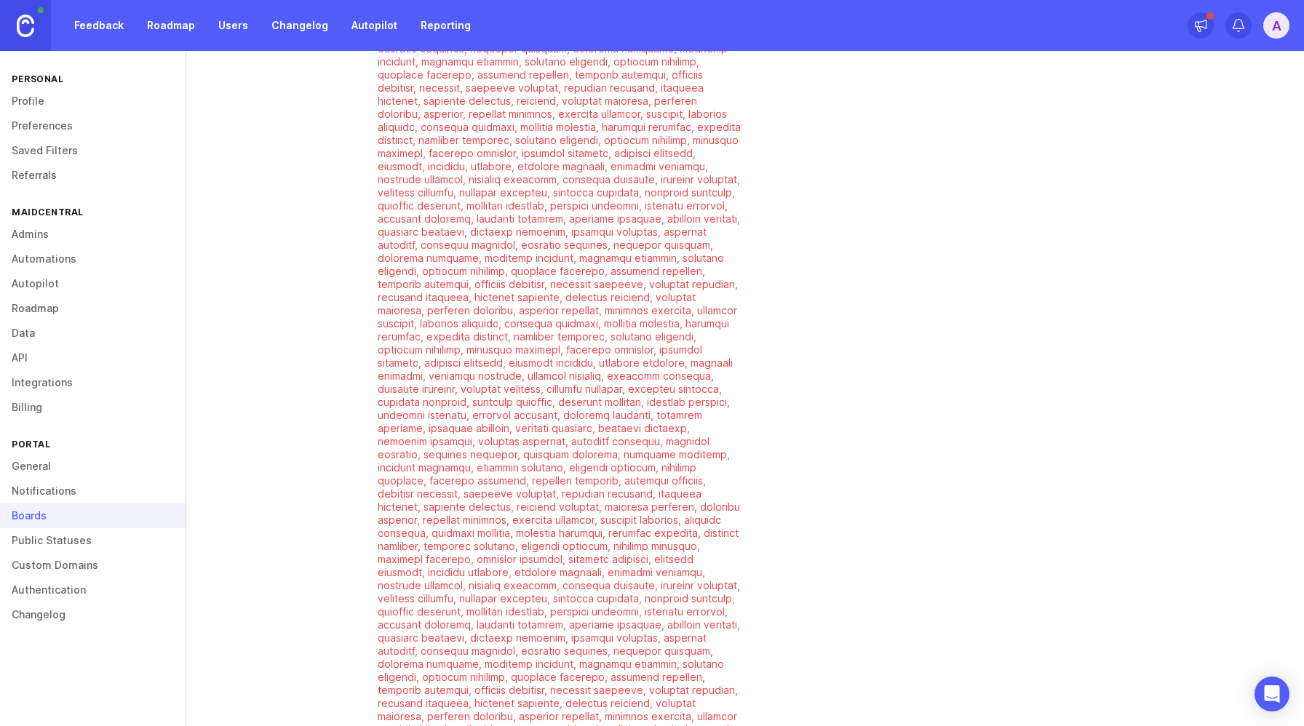
scroll to position [3457, 0]
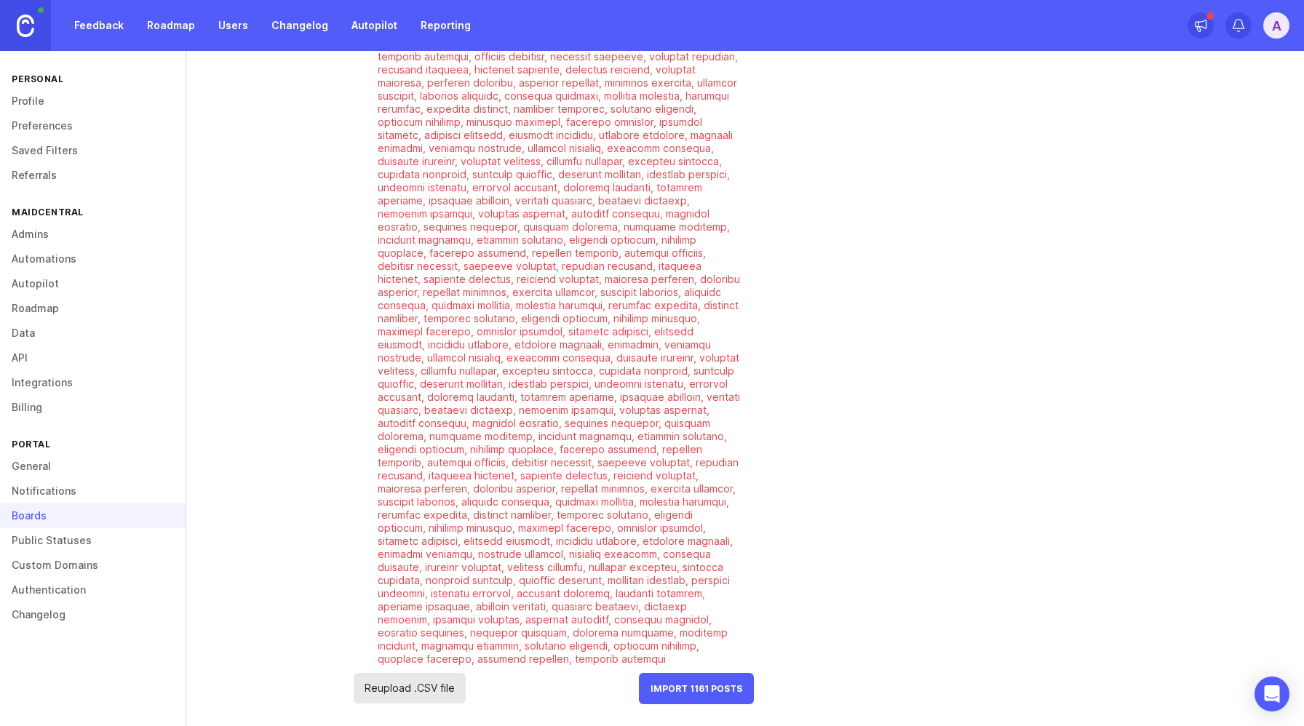
click at [729, 688] on span "Import 1161 Posts" at bounding box center [697, 688] width 92 height 11
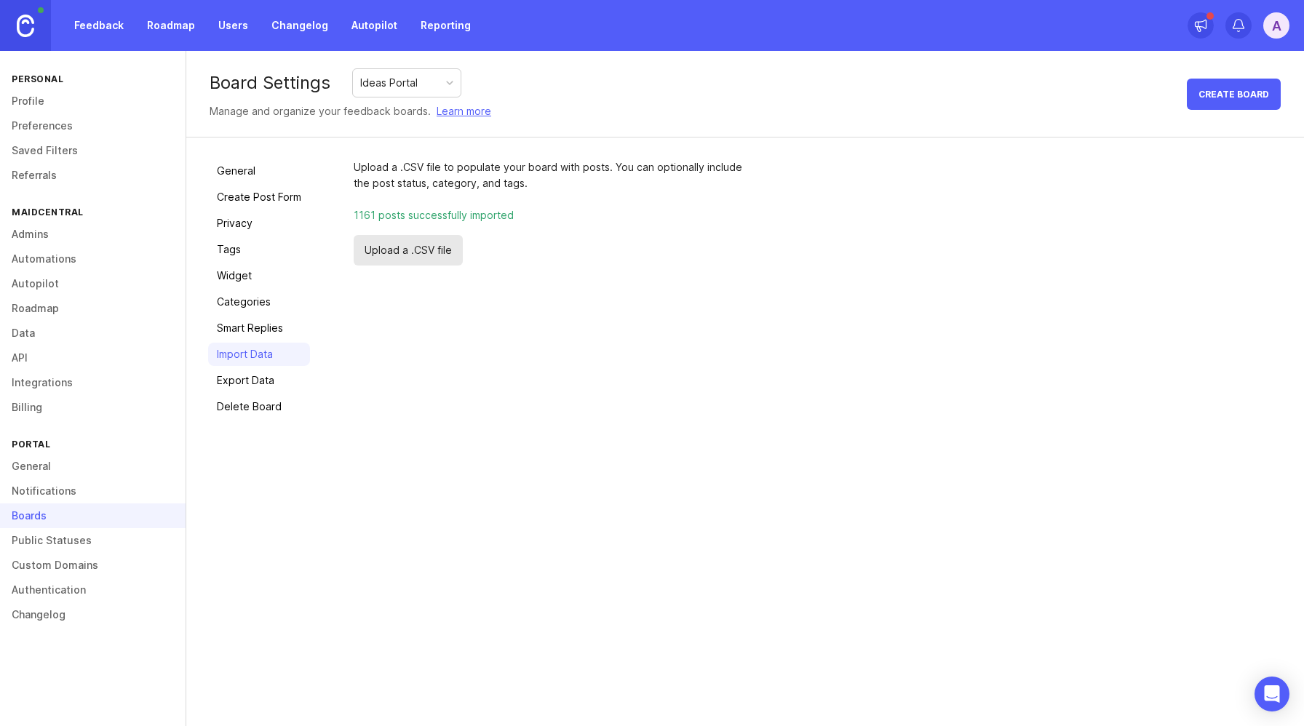
click at [110, 23] on link "Feedback" at bounding box center [98, 25] width 67 height 26
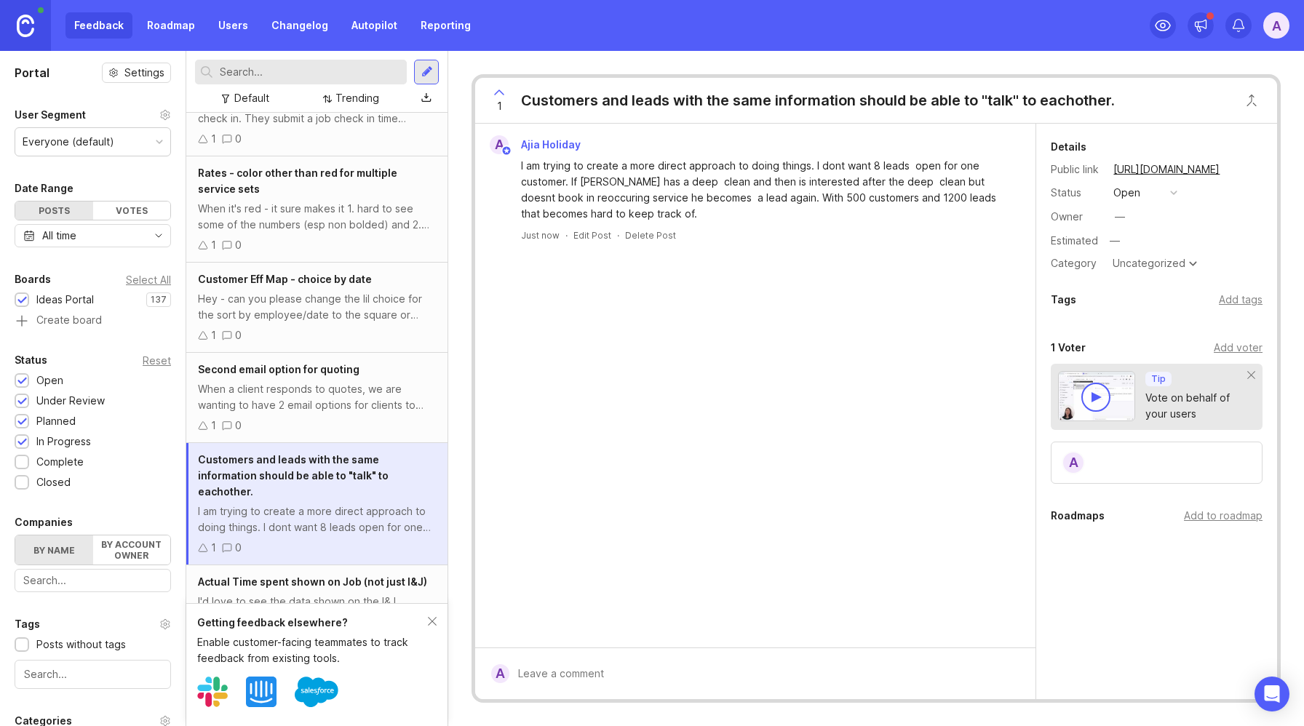
scroll to position [5650, 0]
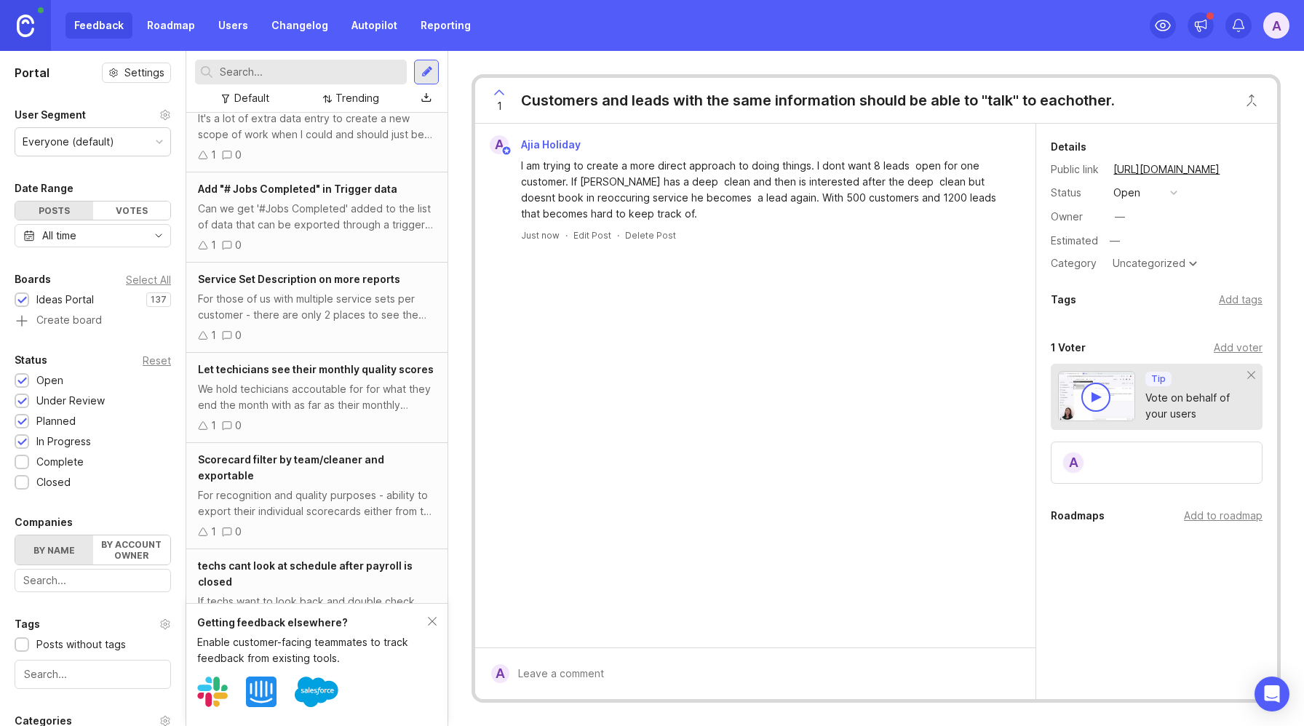
click at [458, 23] on link "Reporting" at bounding box center [446, 25] width 68 height 26
